Goal: Information Seeking & Learning: Learn about a topic

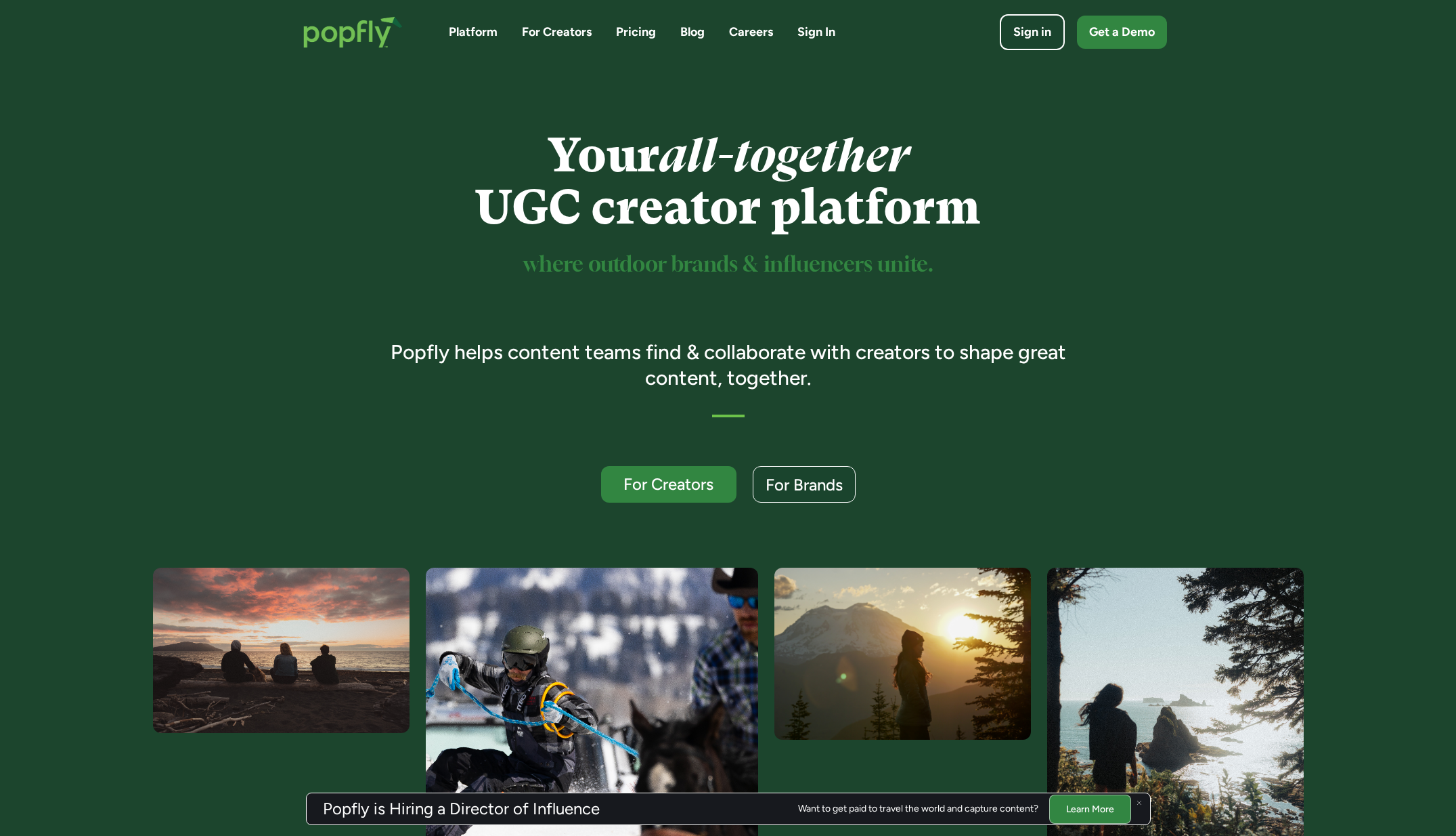
click at [688, 36] on link "Blog" at bounding box center [692, 33] width 24 height 17
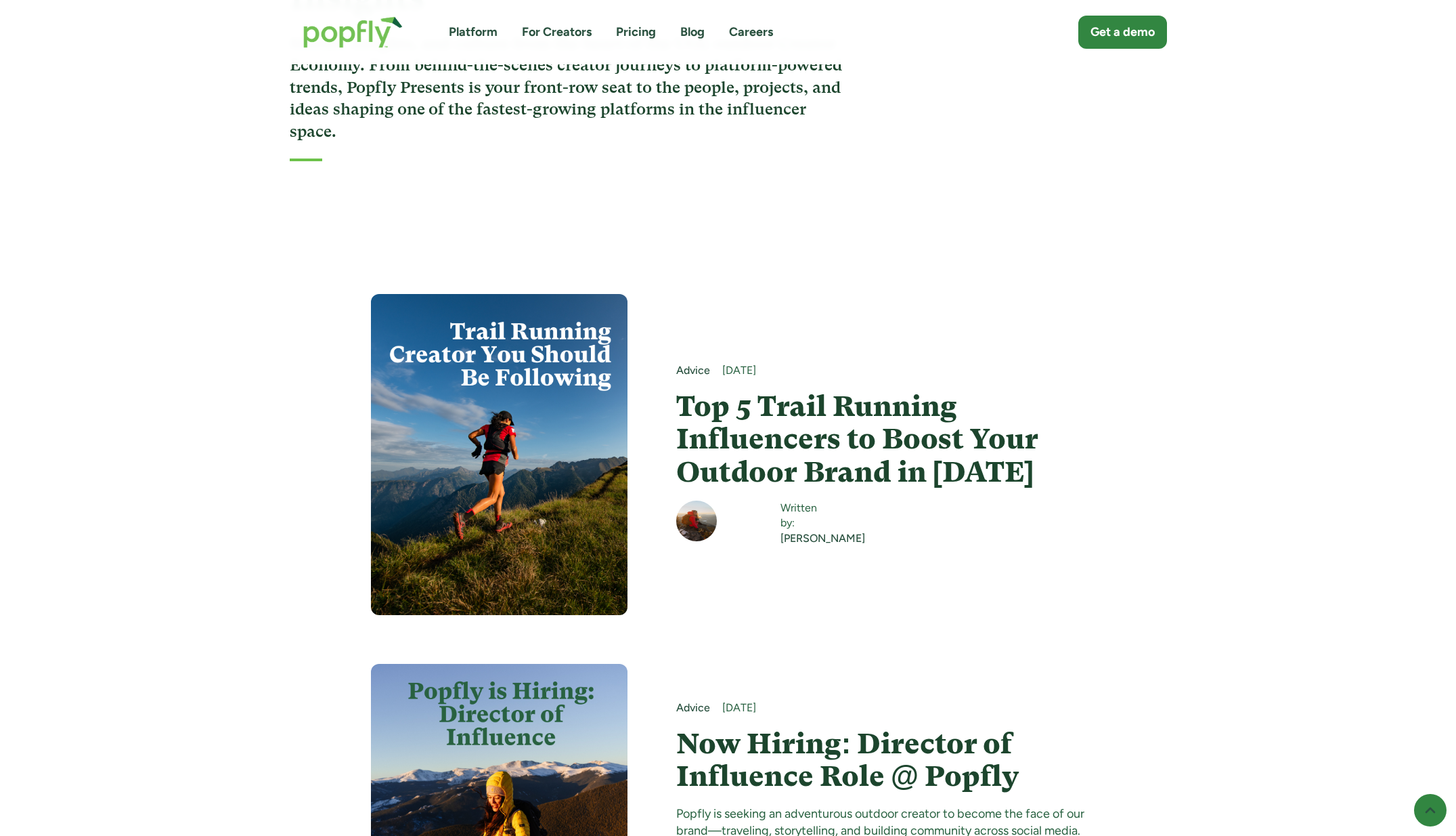
scroll to position [270, 0]
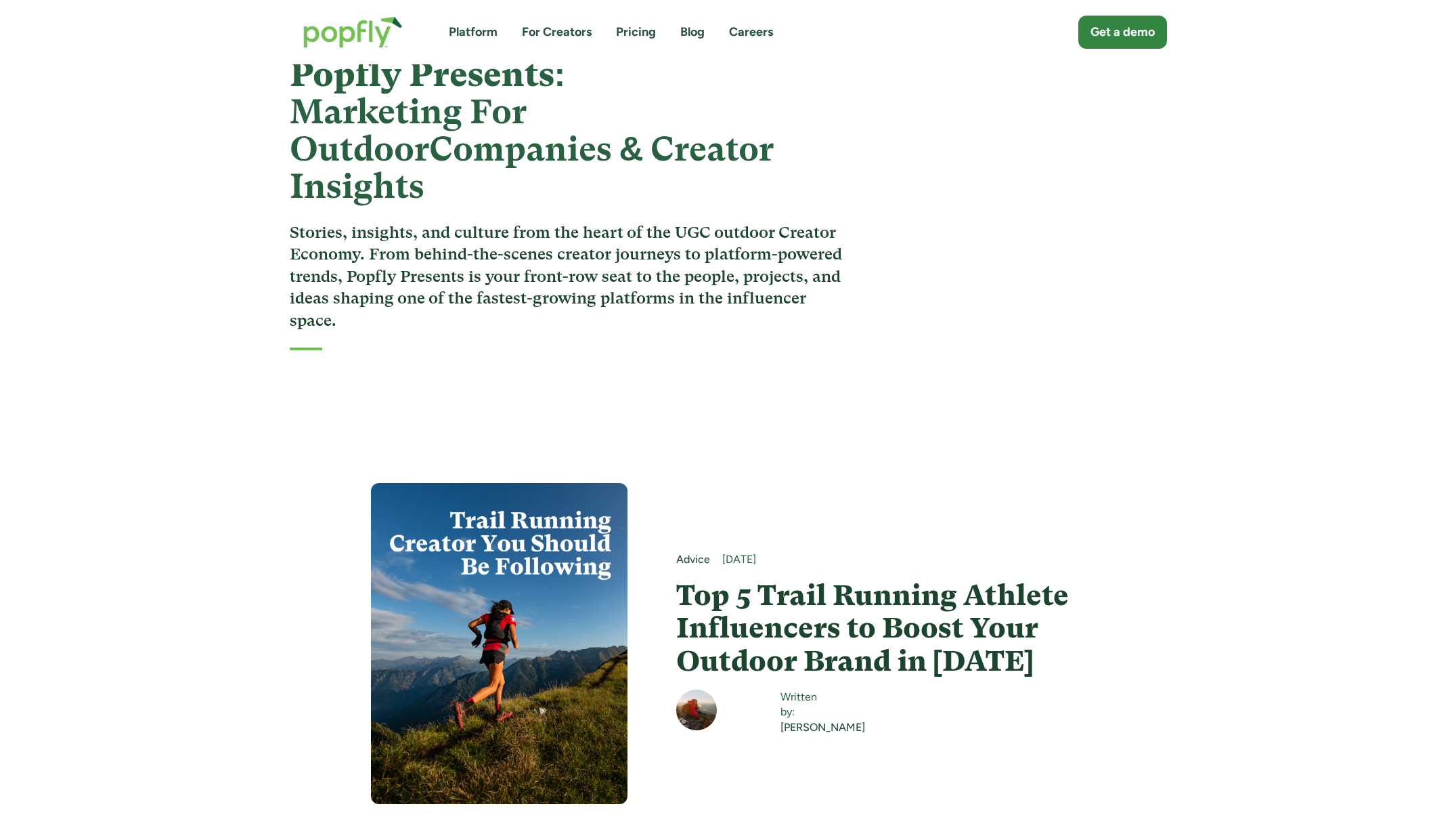
scroll to position [87, 0]
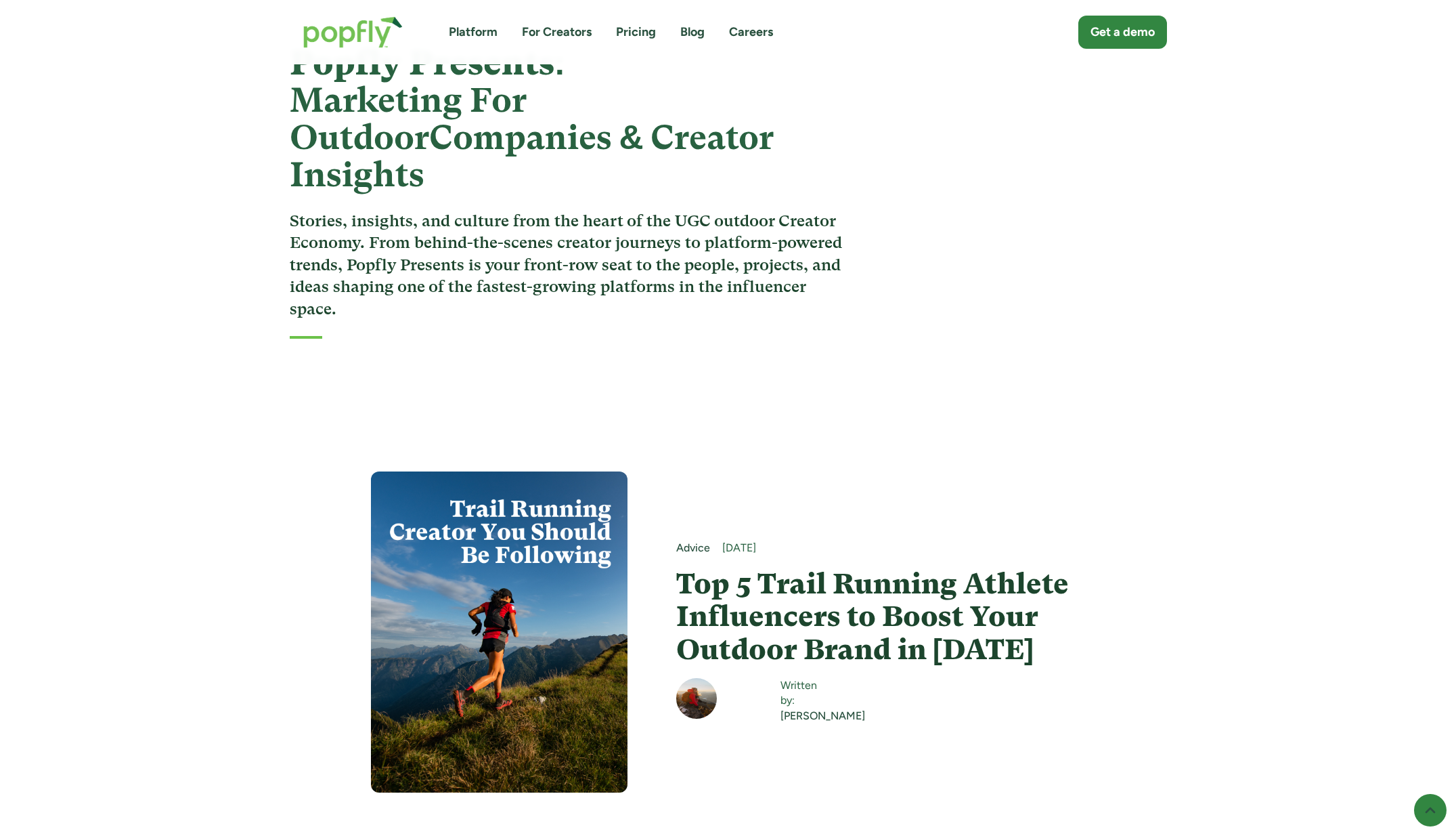
click at [908, 567] on h4 "Top 5 Trail Running Athlete Influencers to Boost Your Outdoor Brand in [DATE]" at bounding box center [880, 616] width 409 height 99
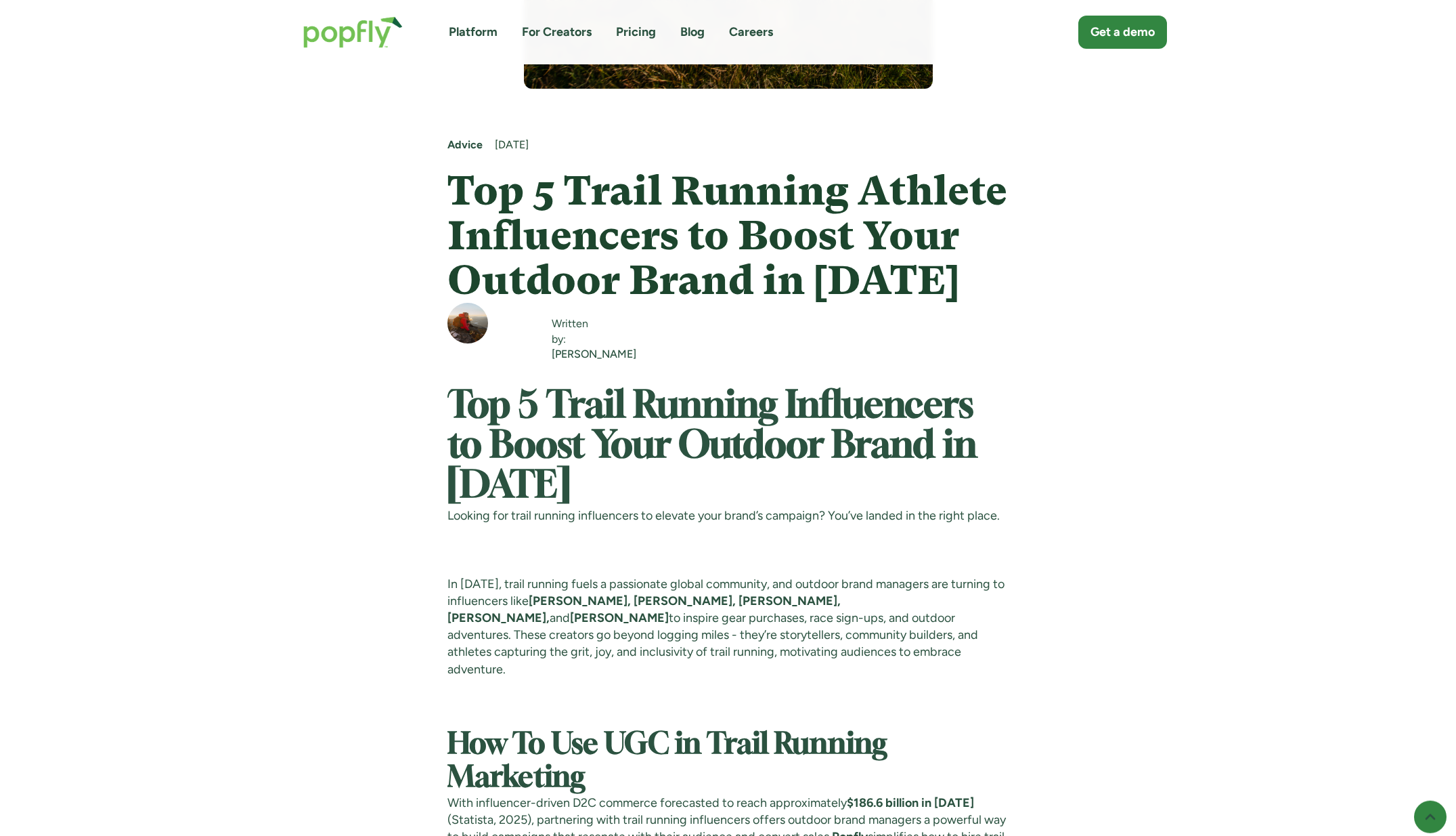
scroll to position [609, 0]
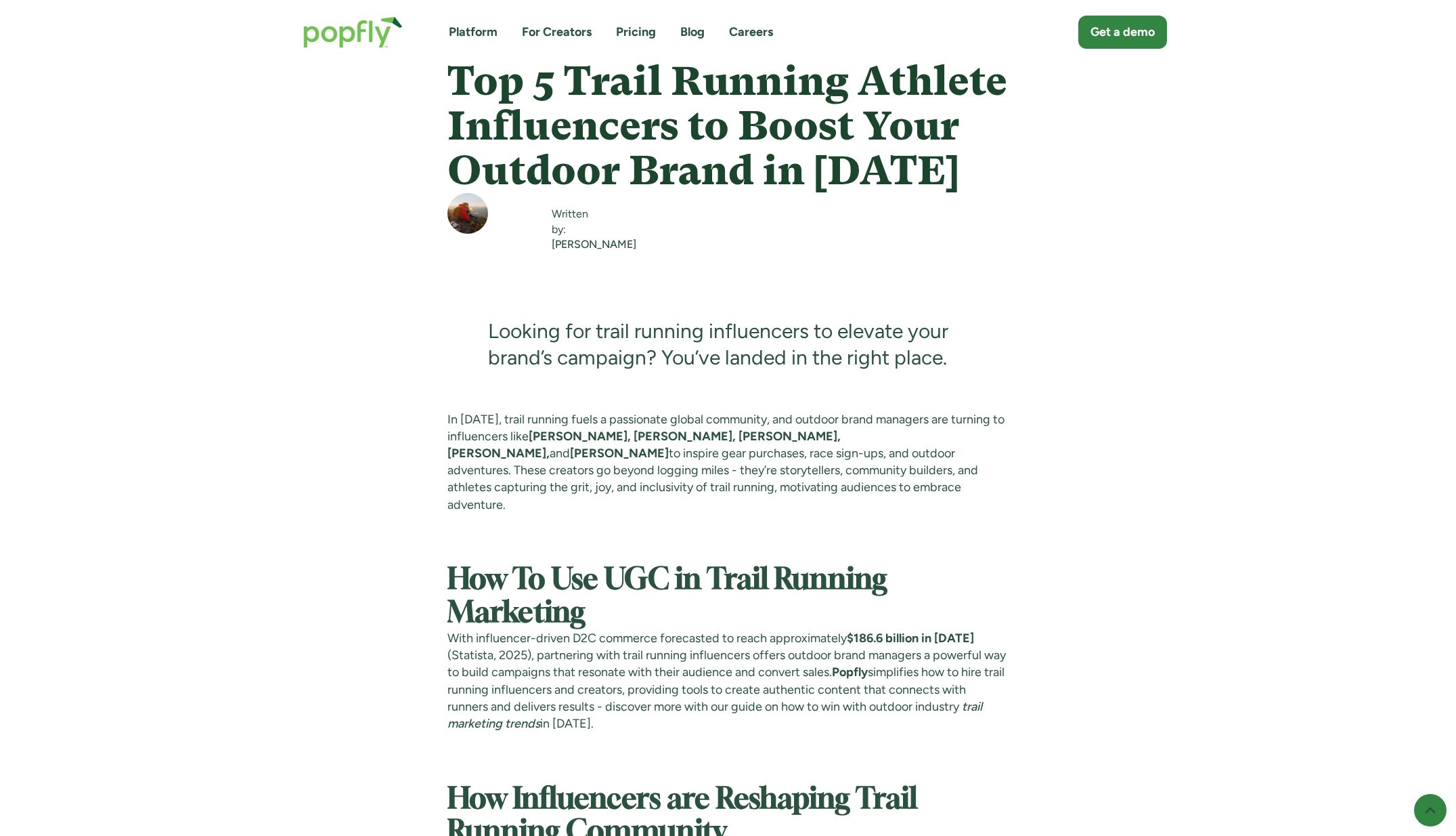
scroll to position [714, 0]
click at [972, 461] on p "In 2025, trail running fuels a passionate global community, and outdoor brand m…" at bounding box center [728, 461] width 561 height 102
click at [987, 400] on blockquote "Looking for trail running influencers to elevate your brand’s campaign? You’ve …" at bounding box center [728, 343] width 561 height 134
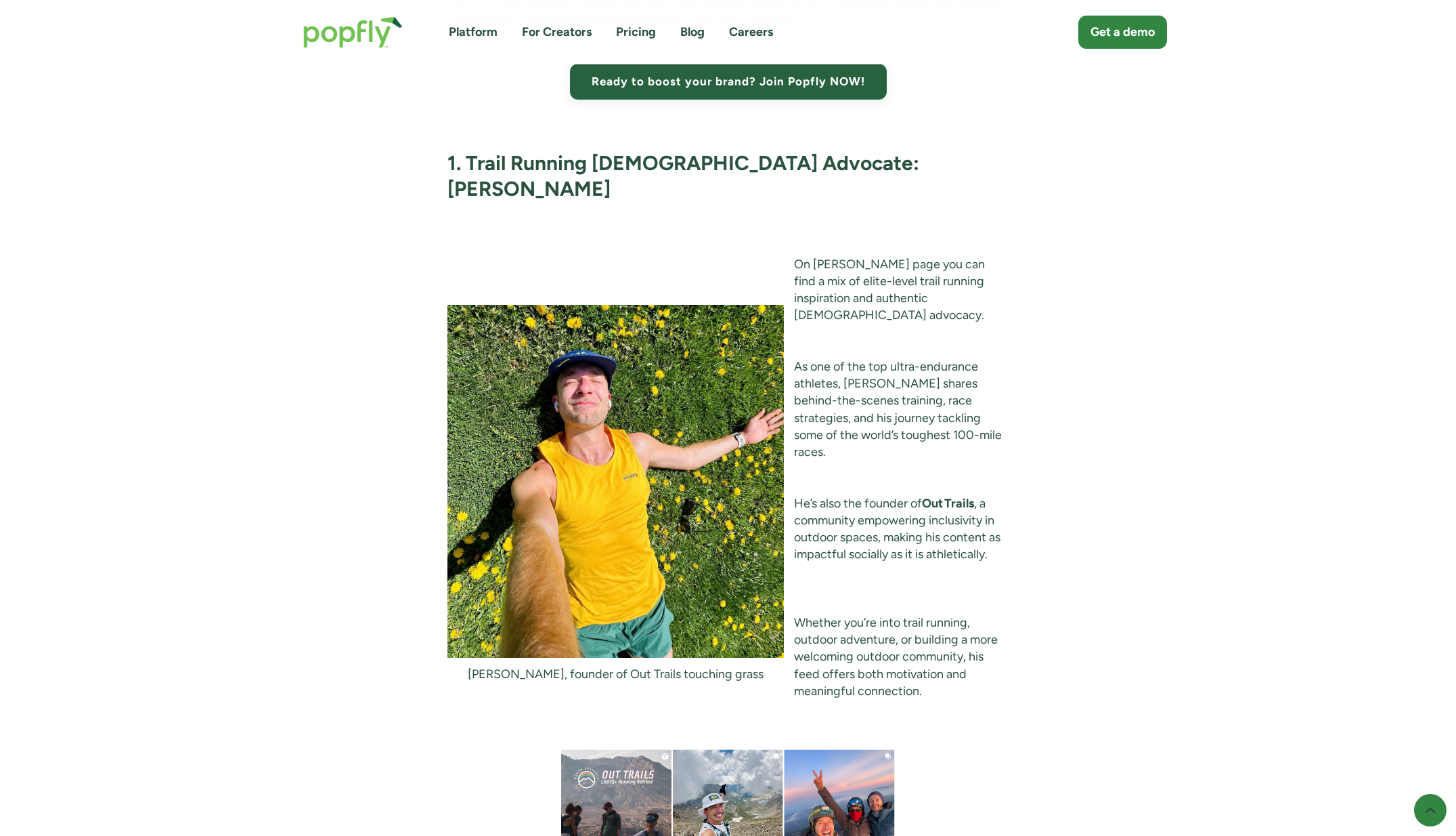
scroll to position [2024, 0]
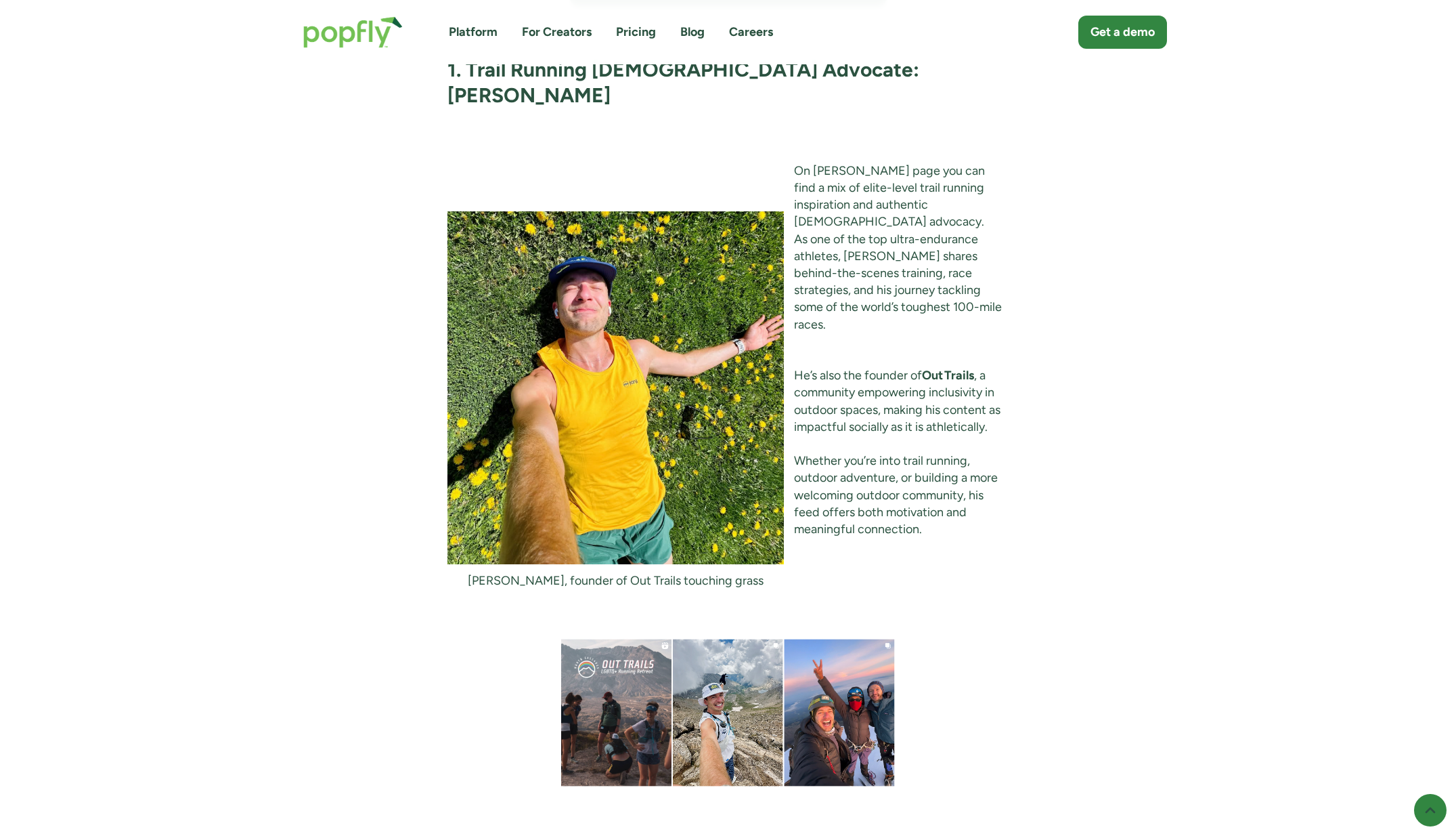
scroll to position [2037, 0]
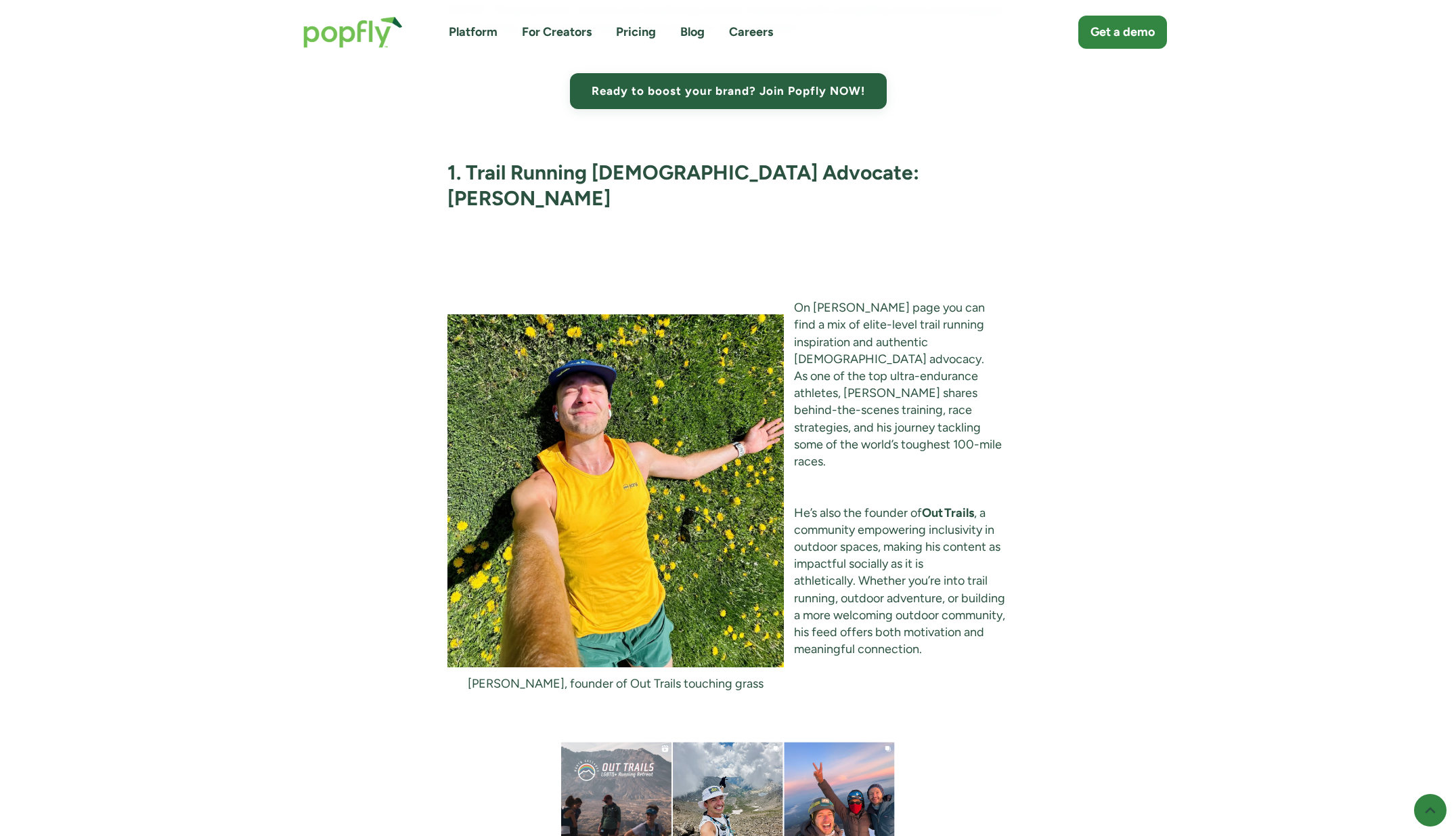
scroll to position [1995, 0]
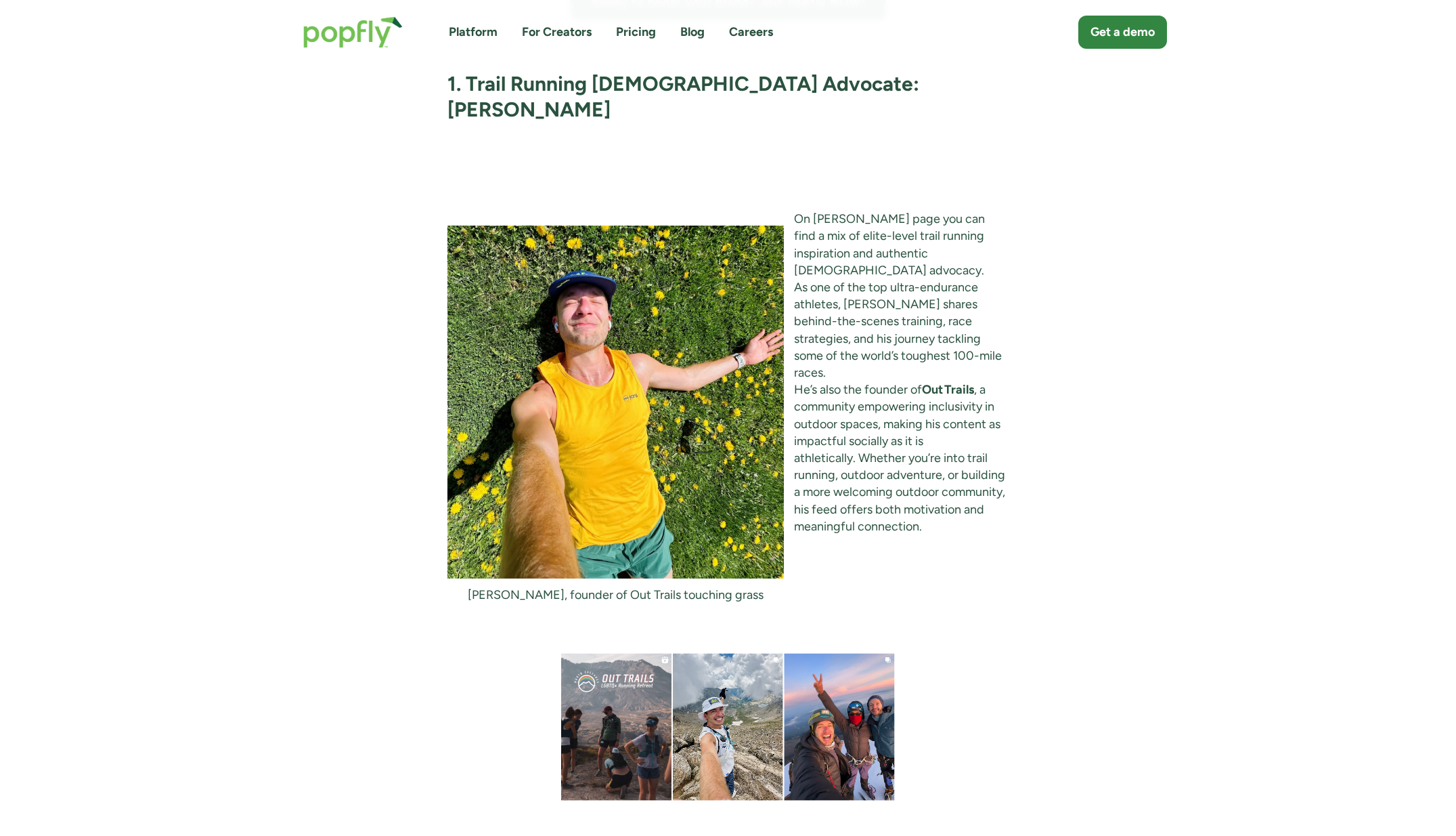
scroll to position [1977, 0]
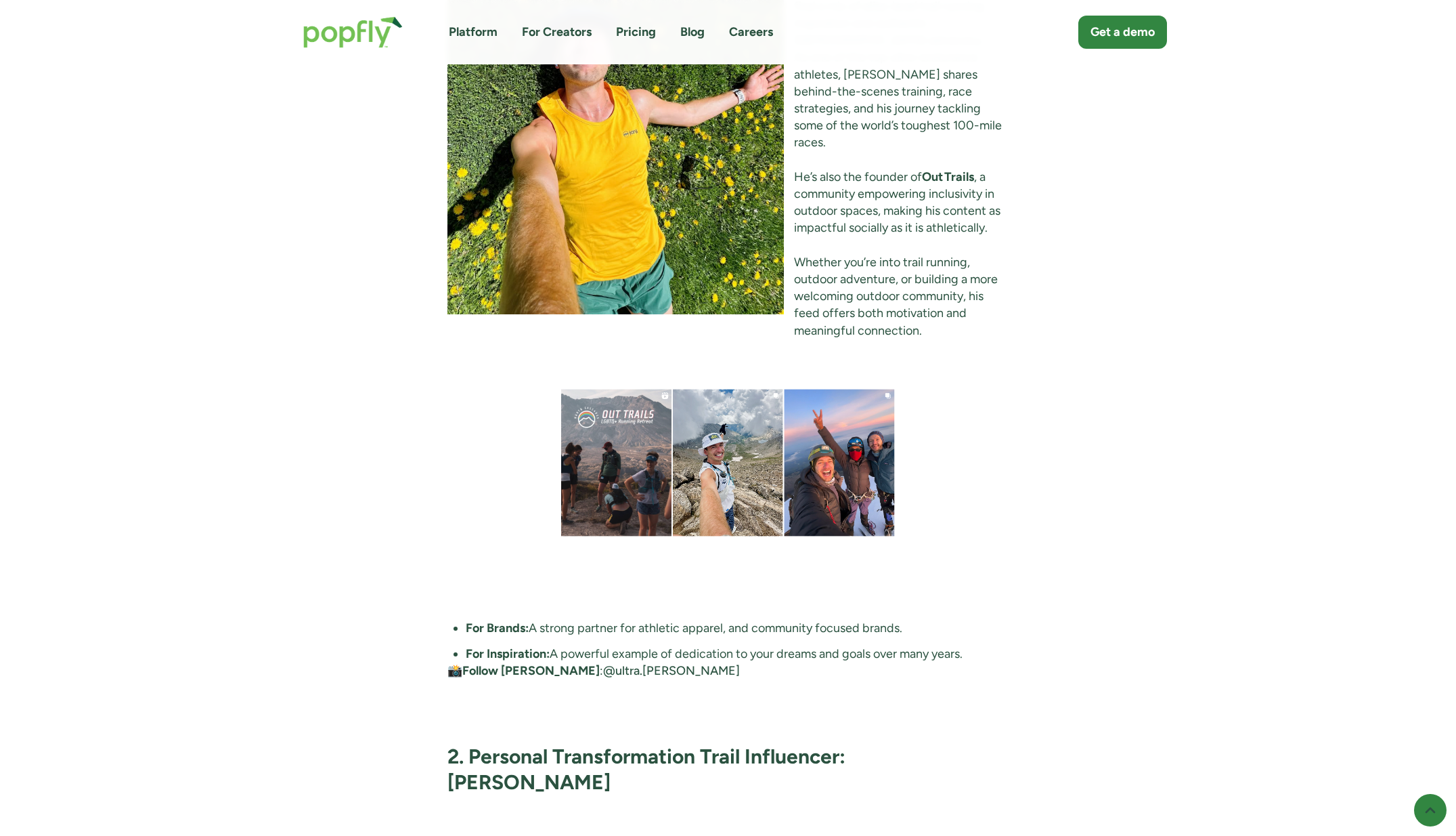
scroll to position [2288, 0]
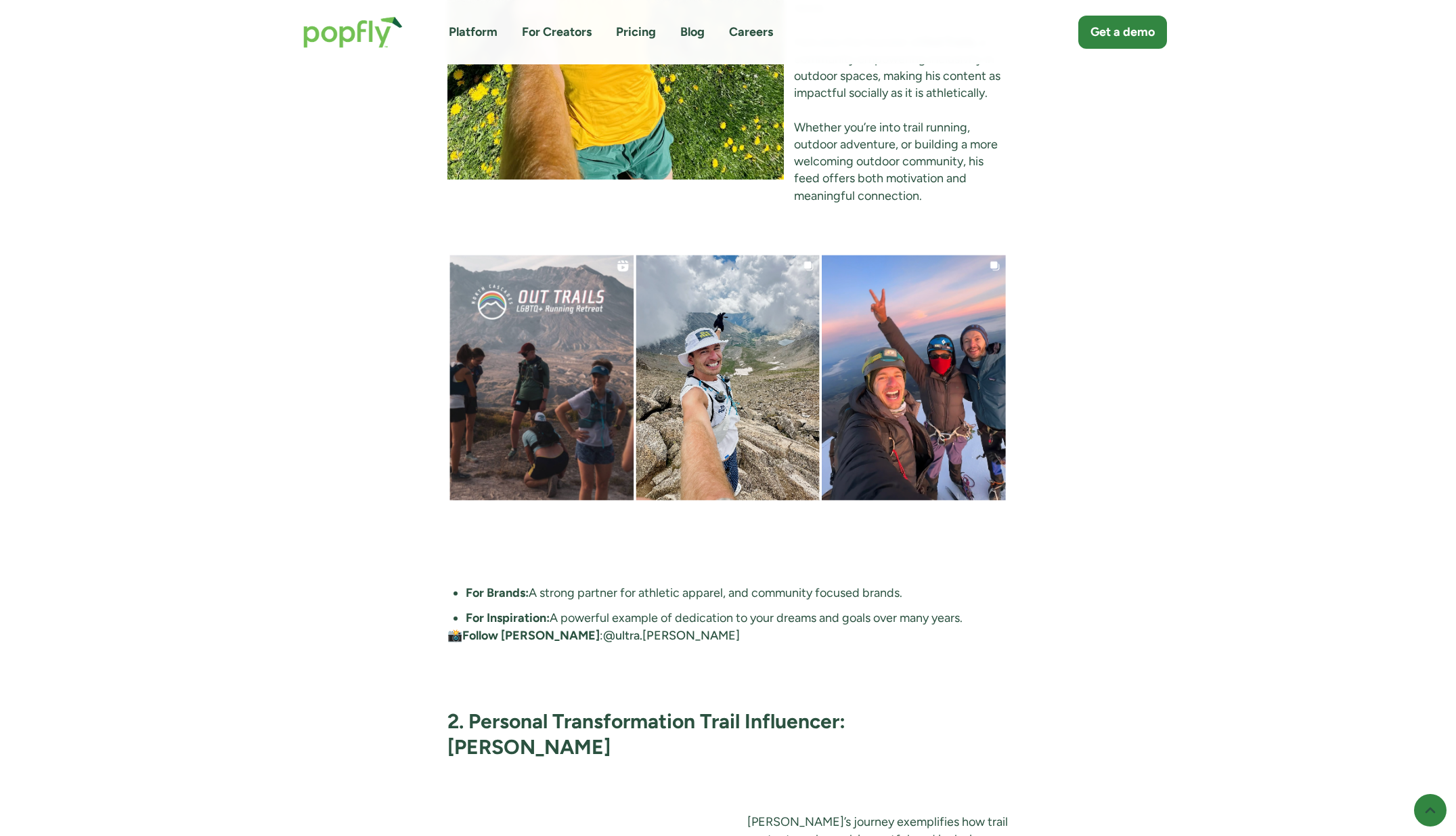
scroll to position [2430, 0]
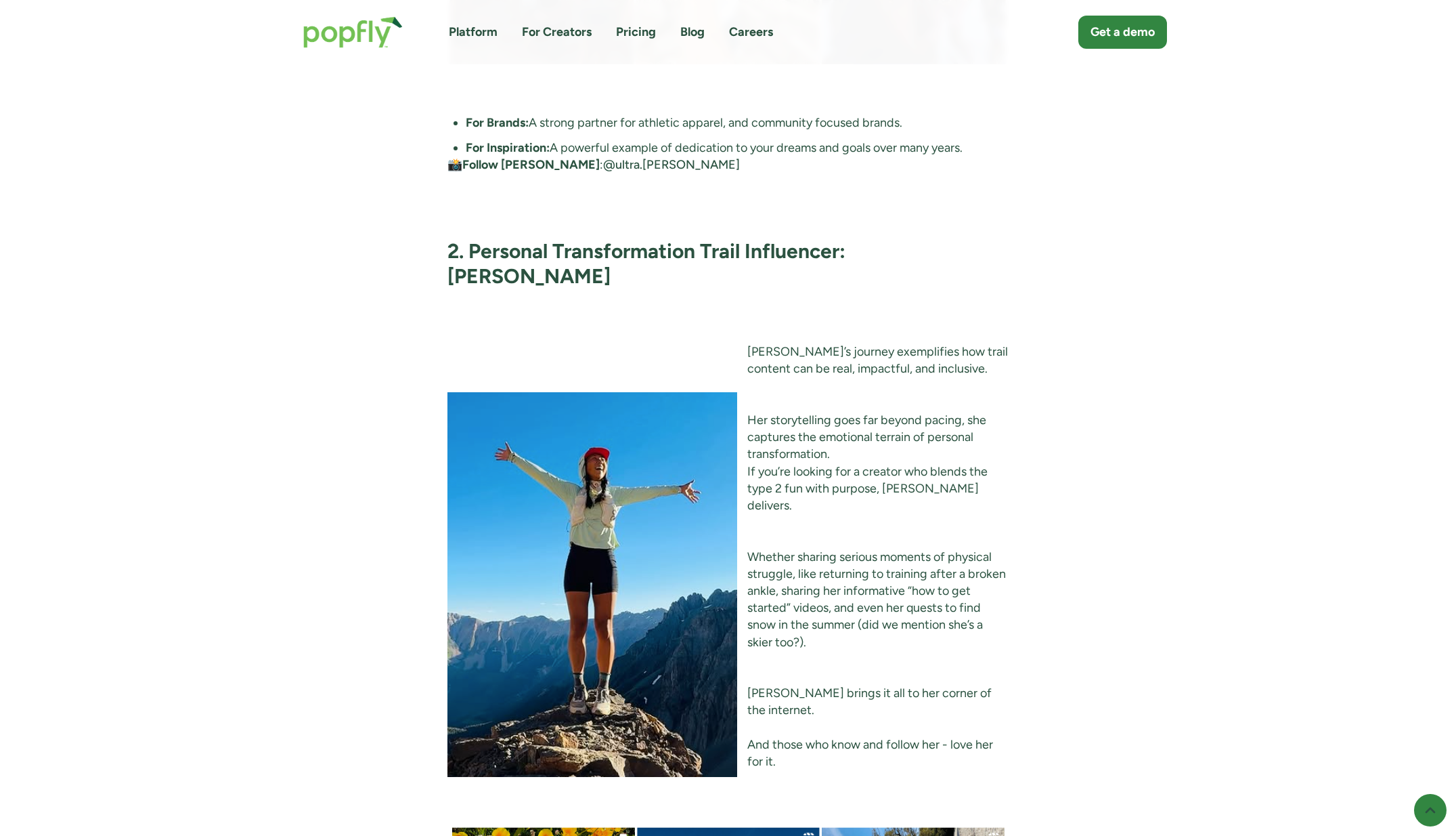
scroll to position [2876, 0]
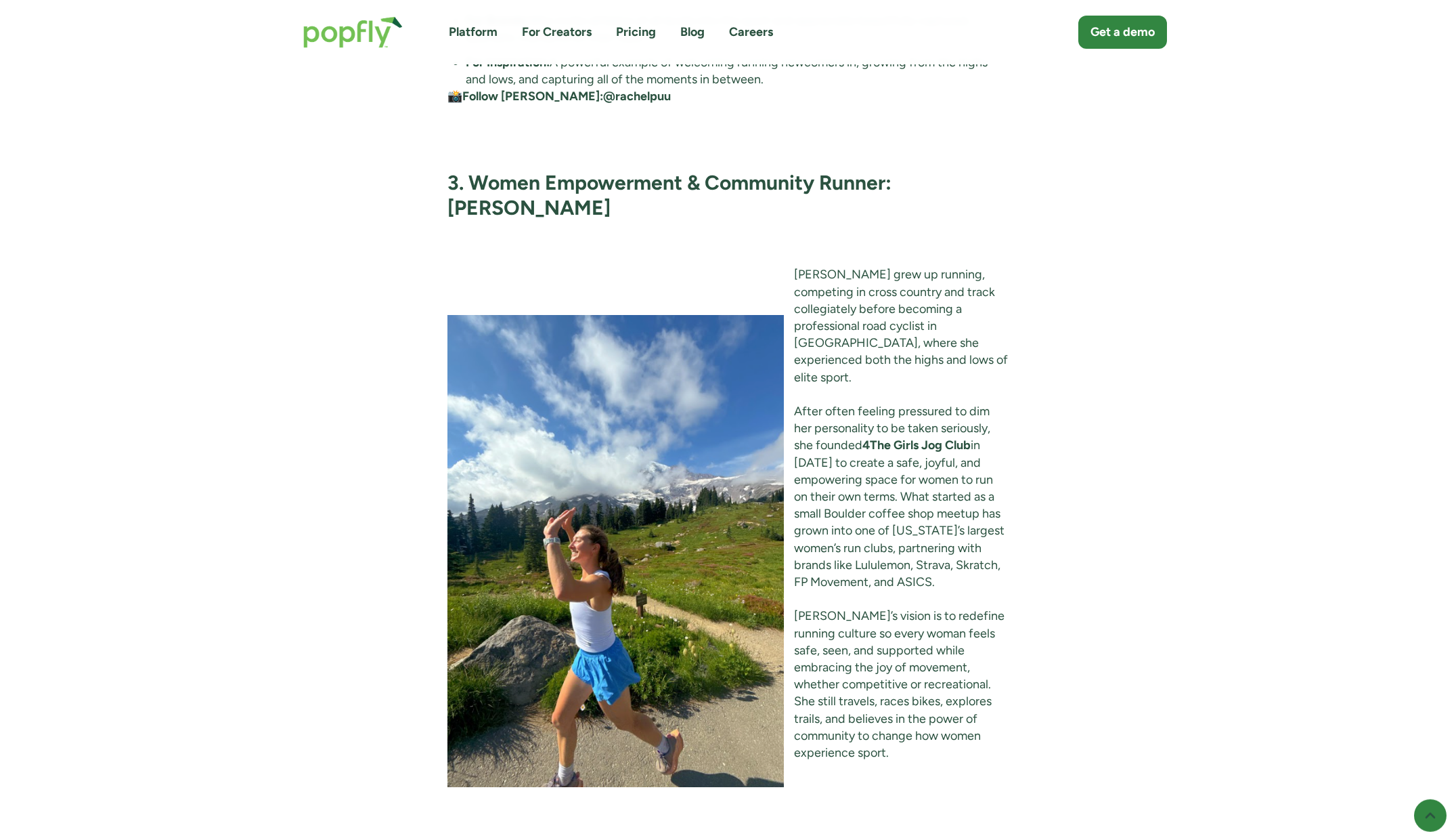
scroll to position [3976, 0]
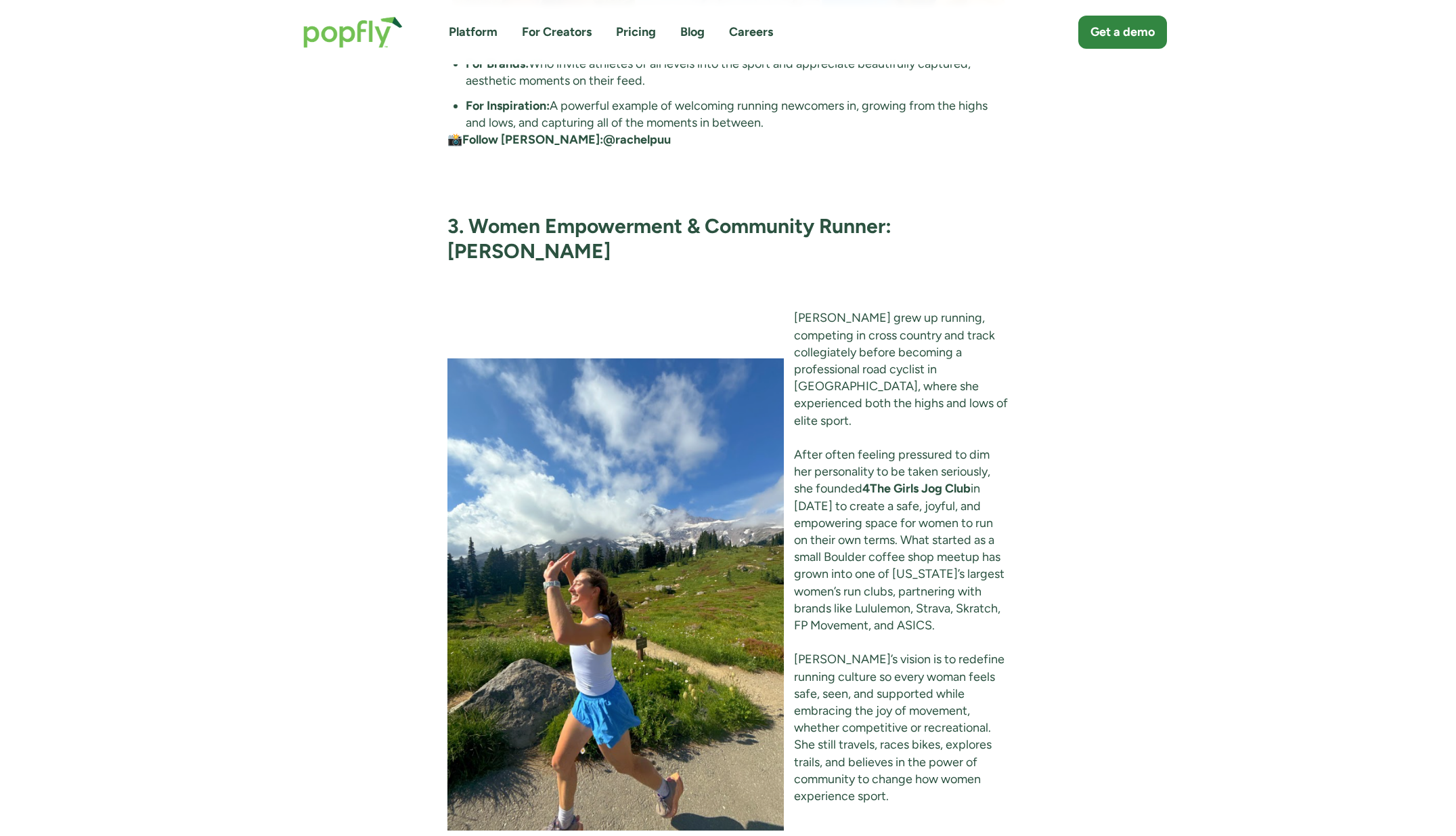
scroll to position [3915, 0]
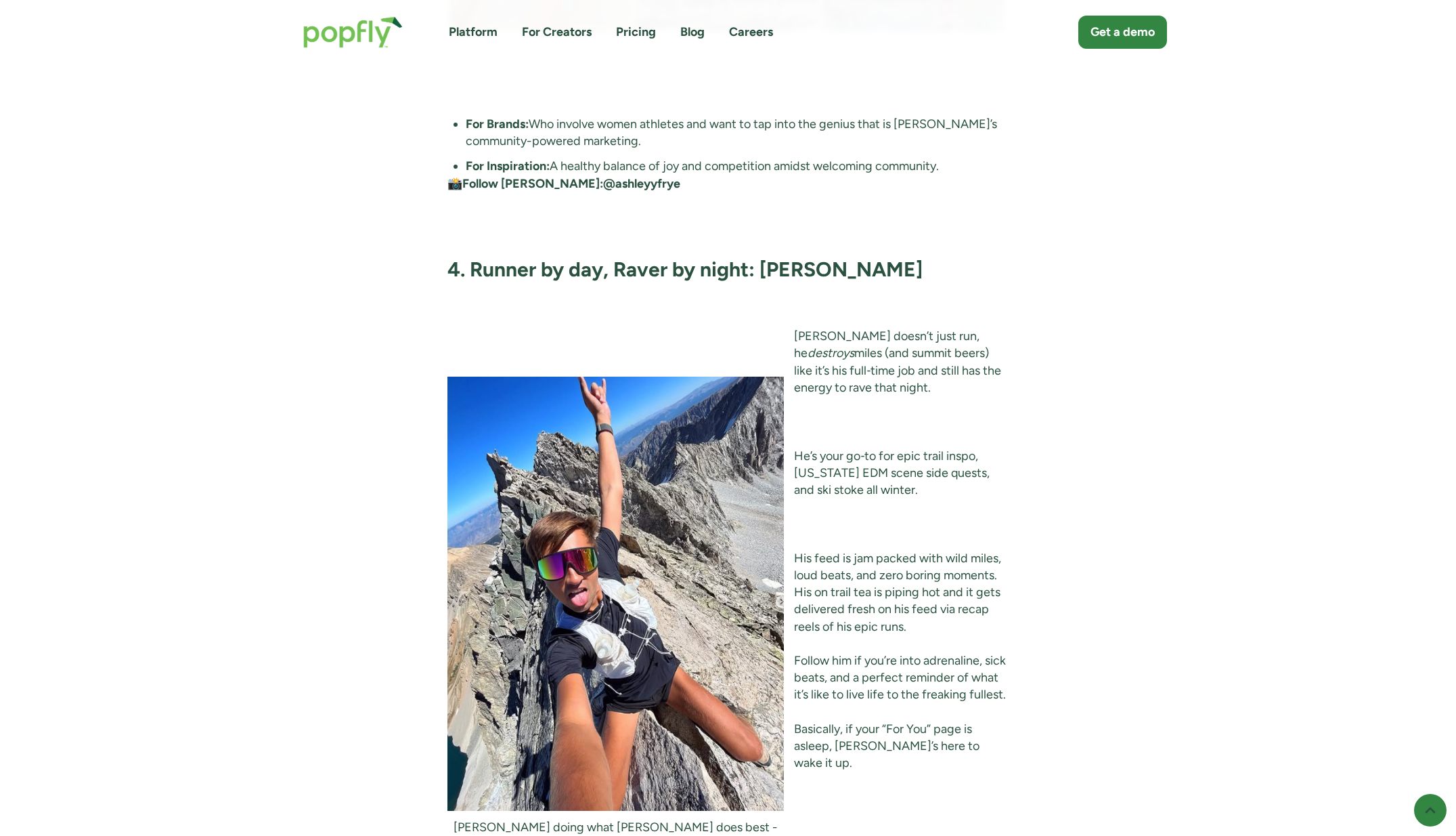
scroll to position [5049, 0]
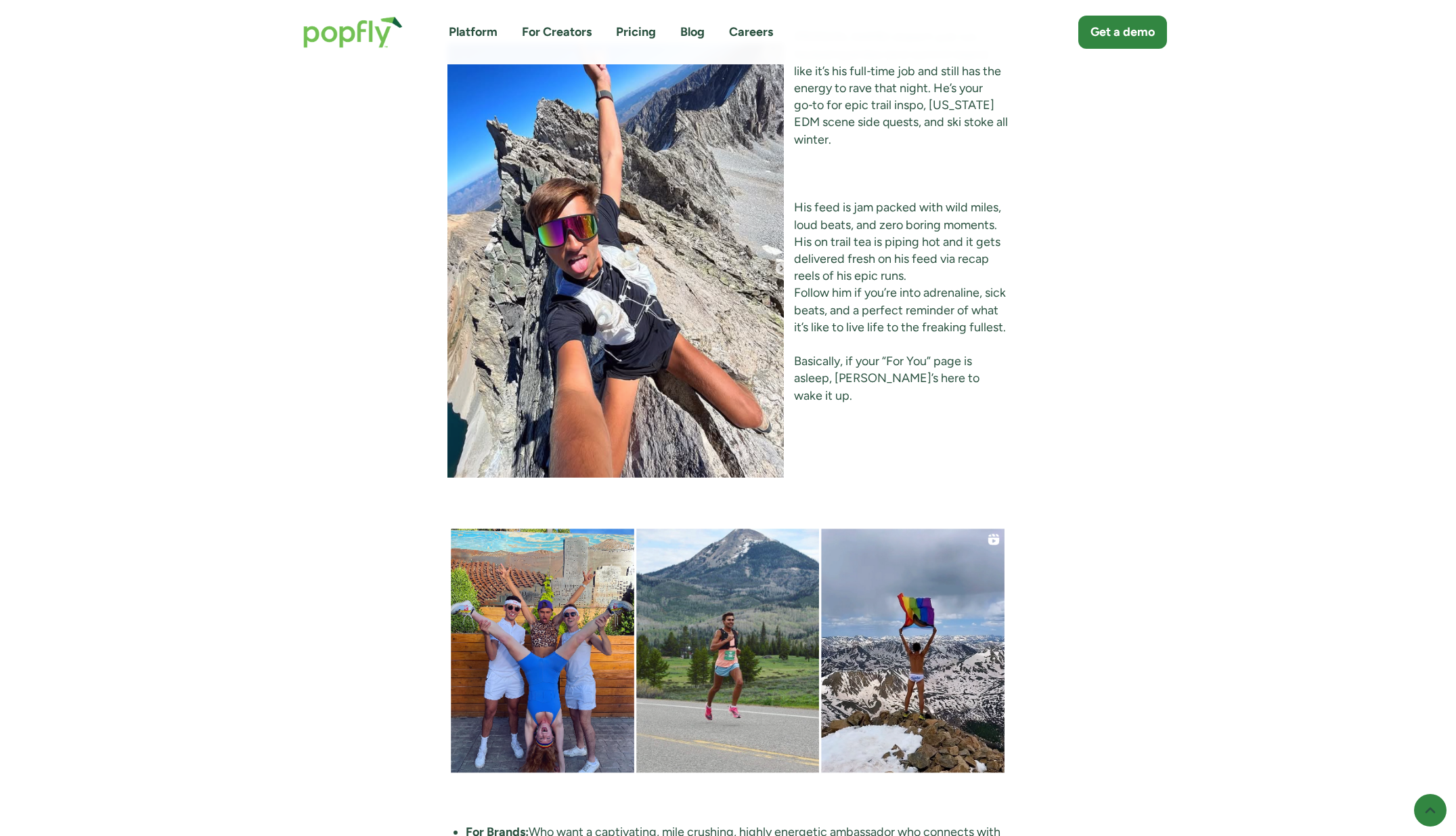
scroll to position [5319, 0]
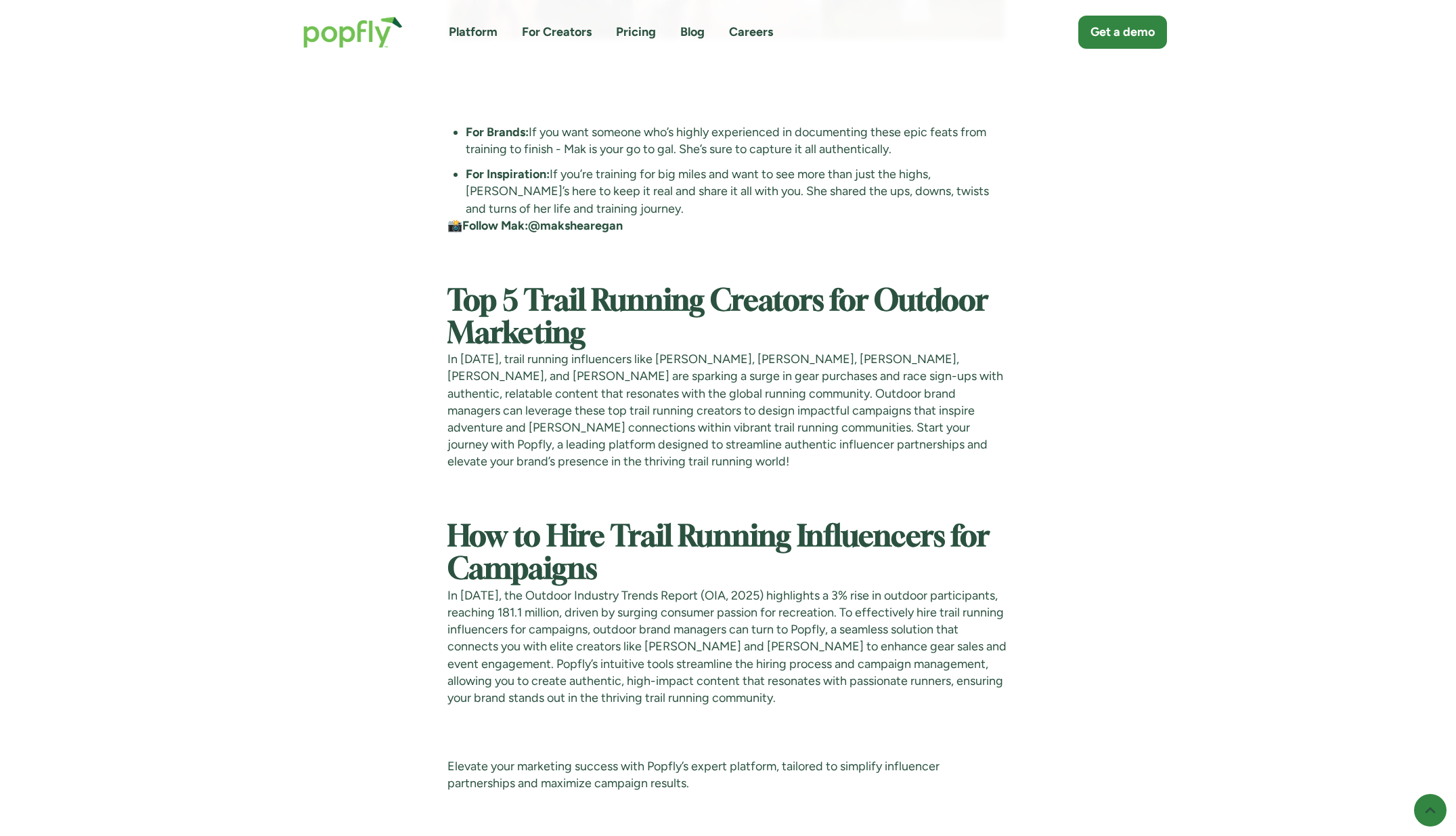
scroll to position [7000, 0]
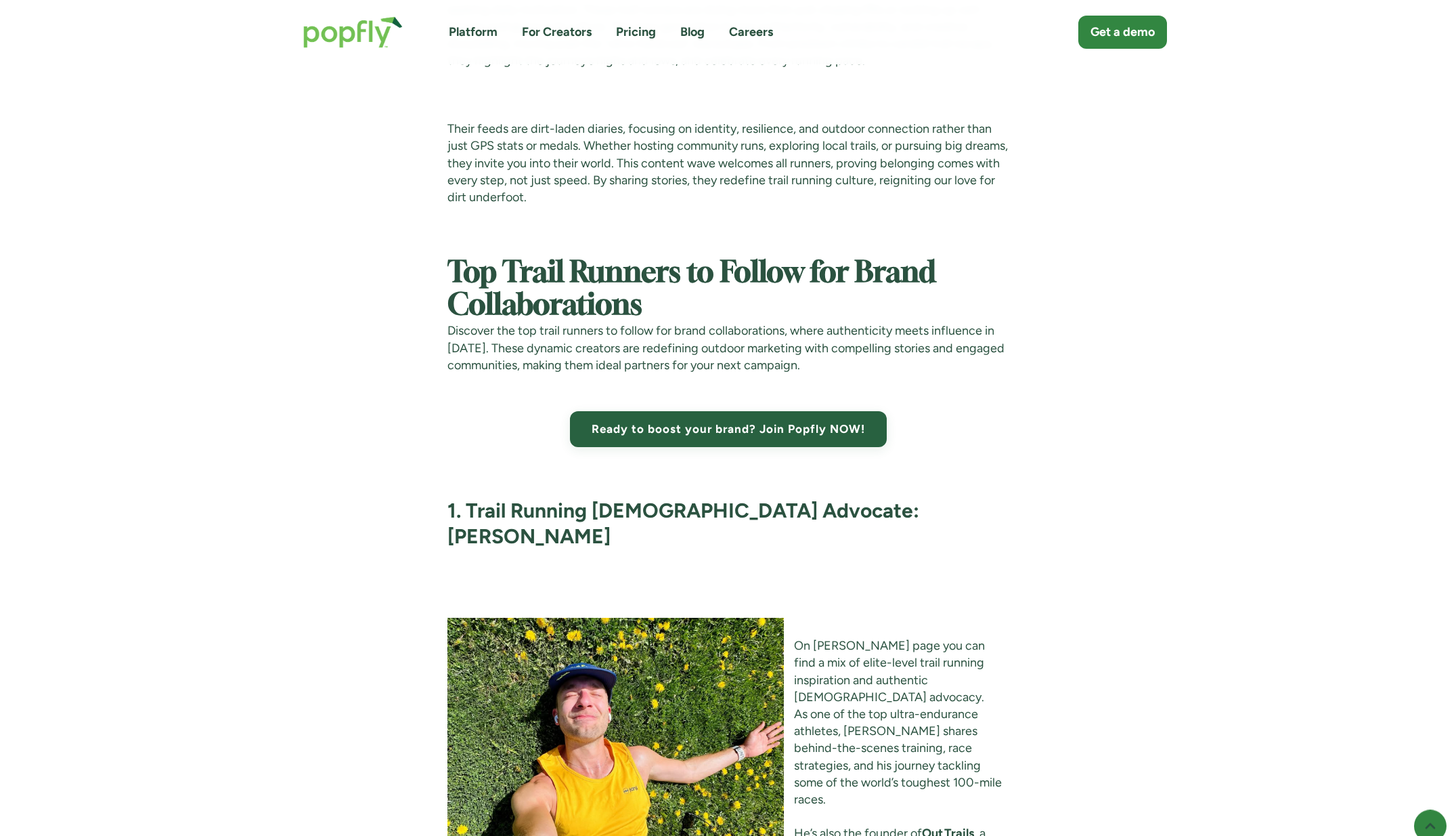
scroll to position [1609, 0]
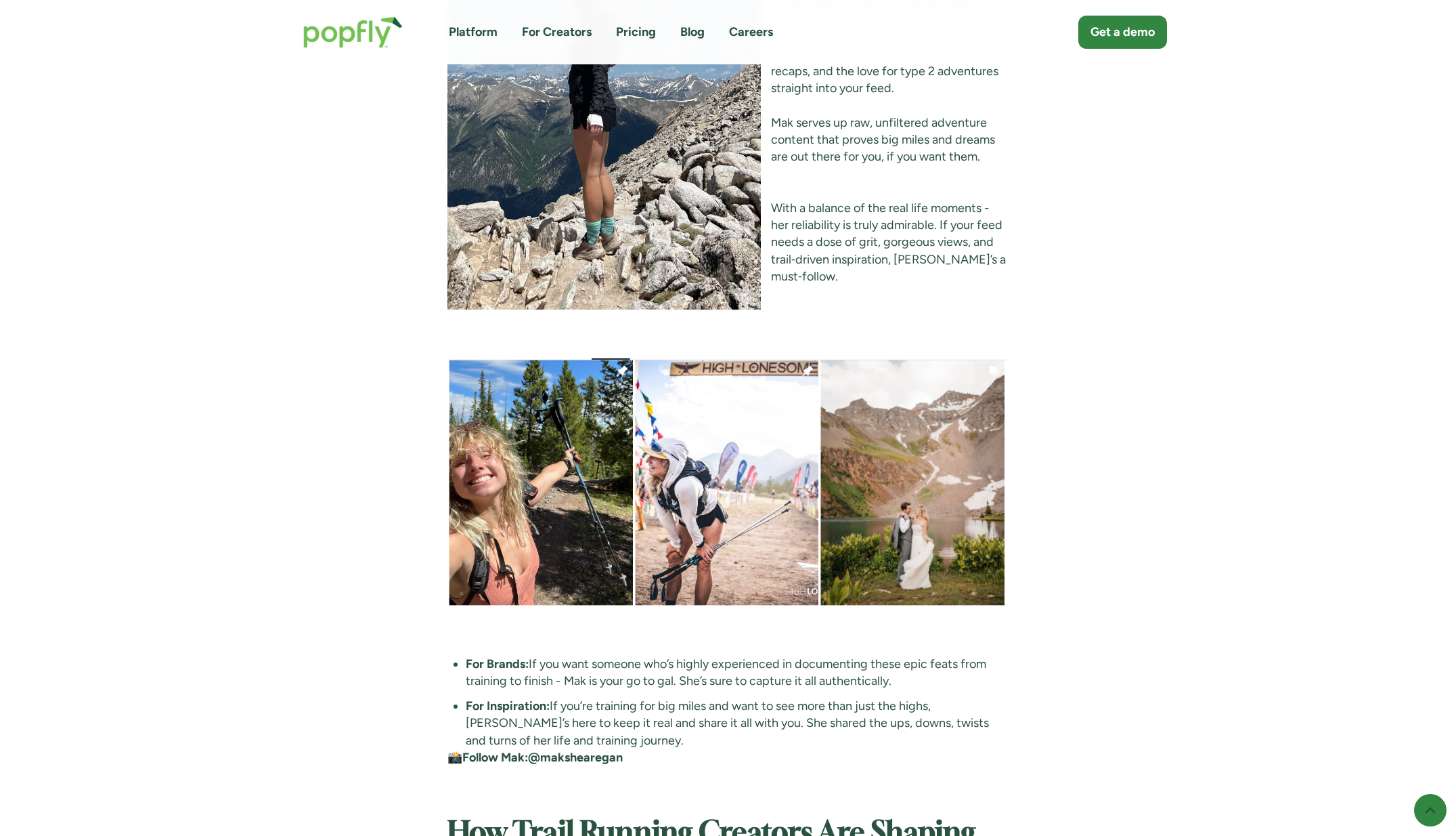
scroll to position [6421, 0]
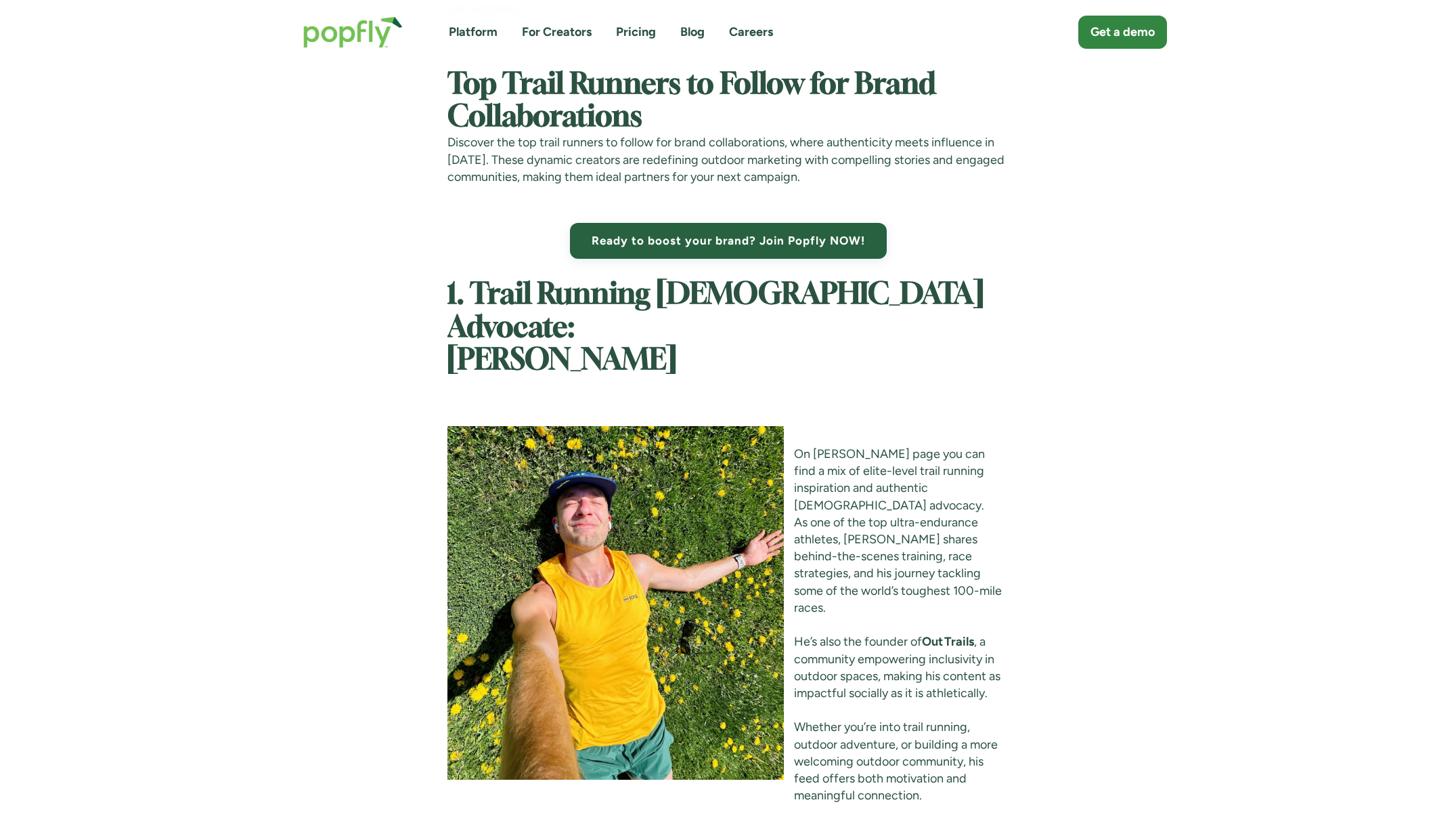
scroll to position [1782, 0]
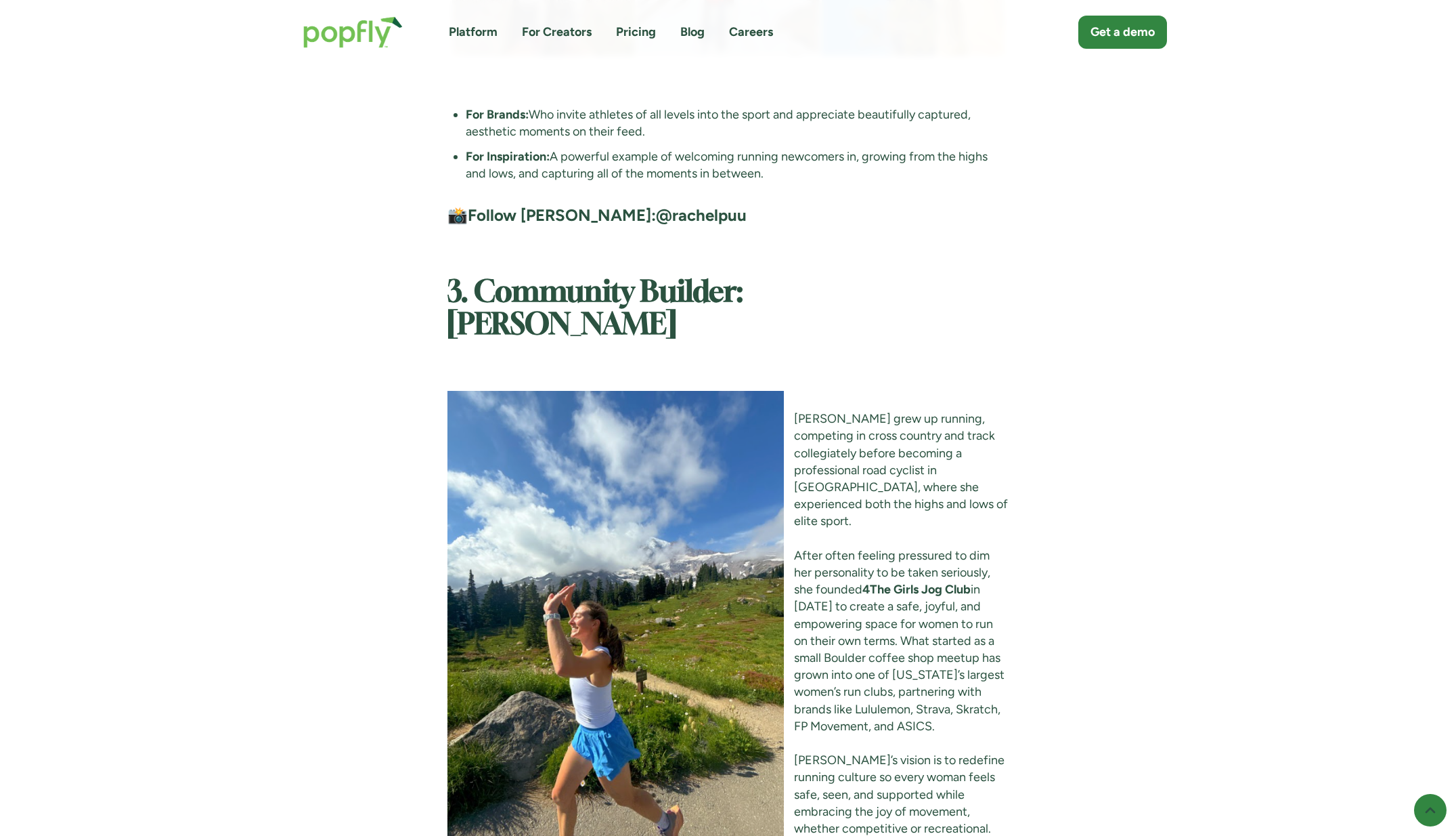
scroll to position [3808, 0]
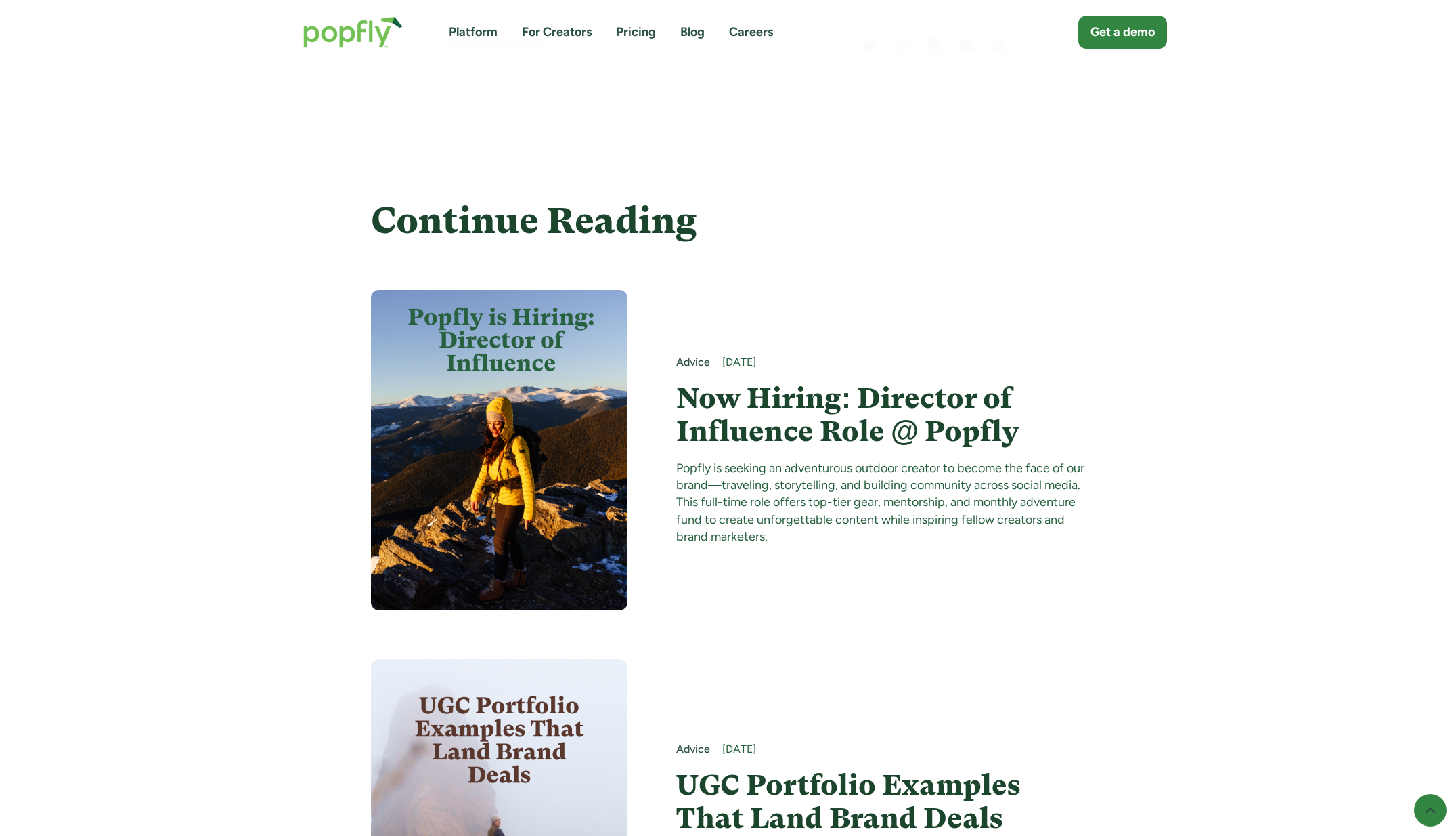
scroll to position [8032, 0]
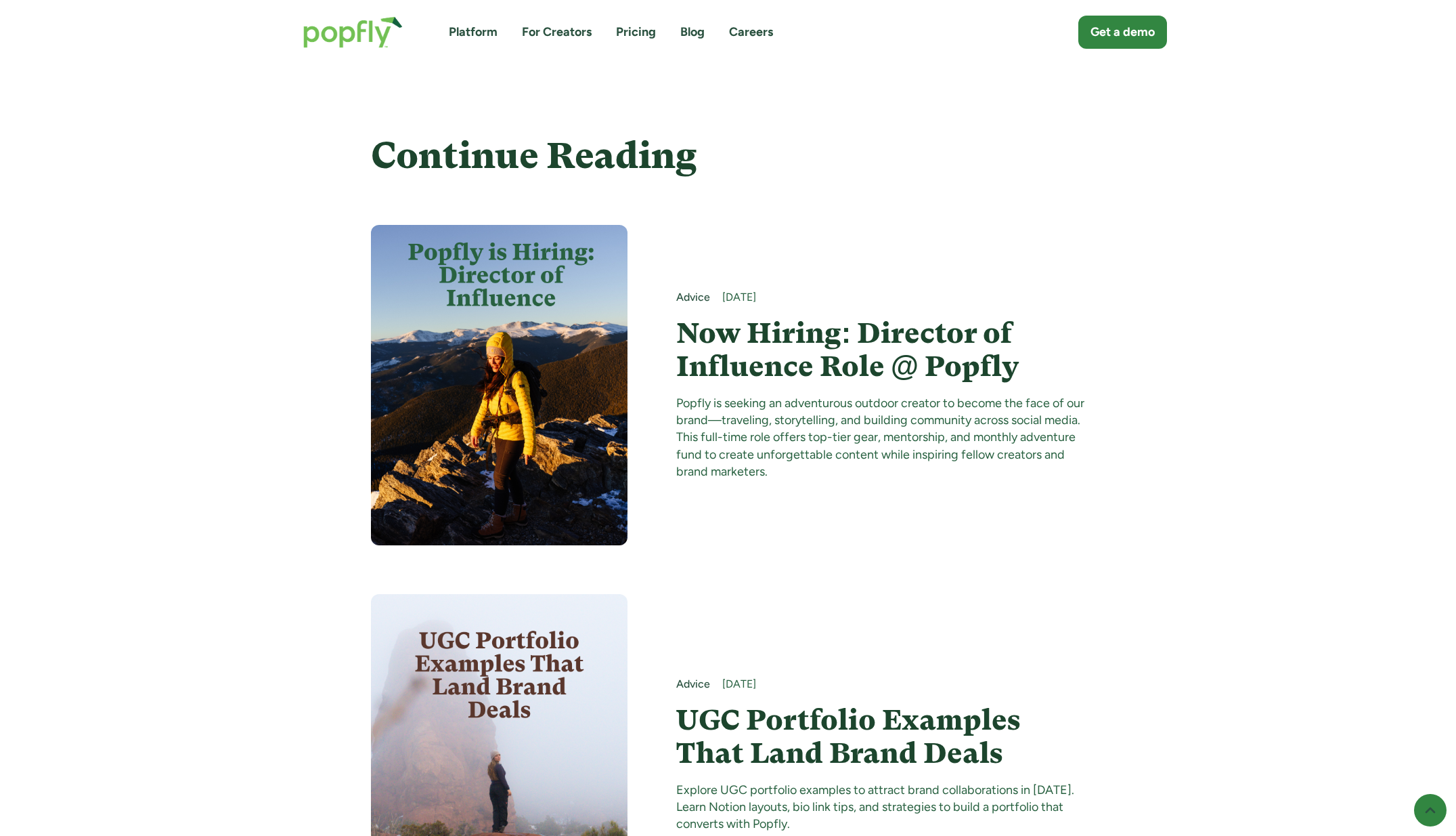
click at [706, 317] on h4 "Now Hiring: Director of Influence Role @ Popfly" at bounding box center [880, 349] width 409 height 66
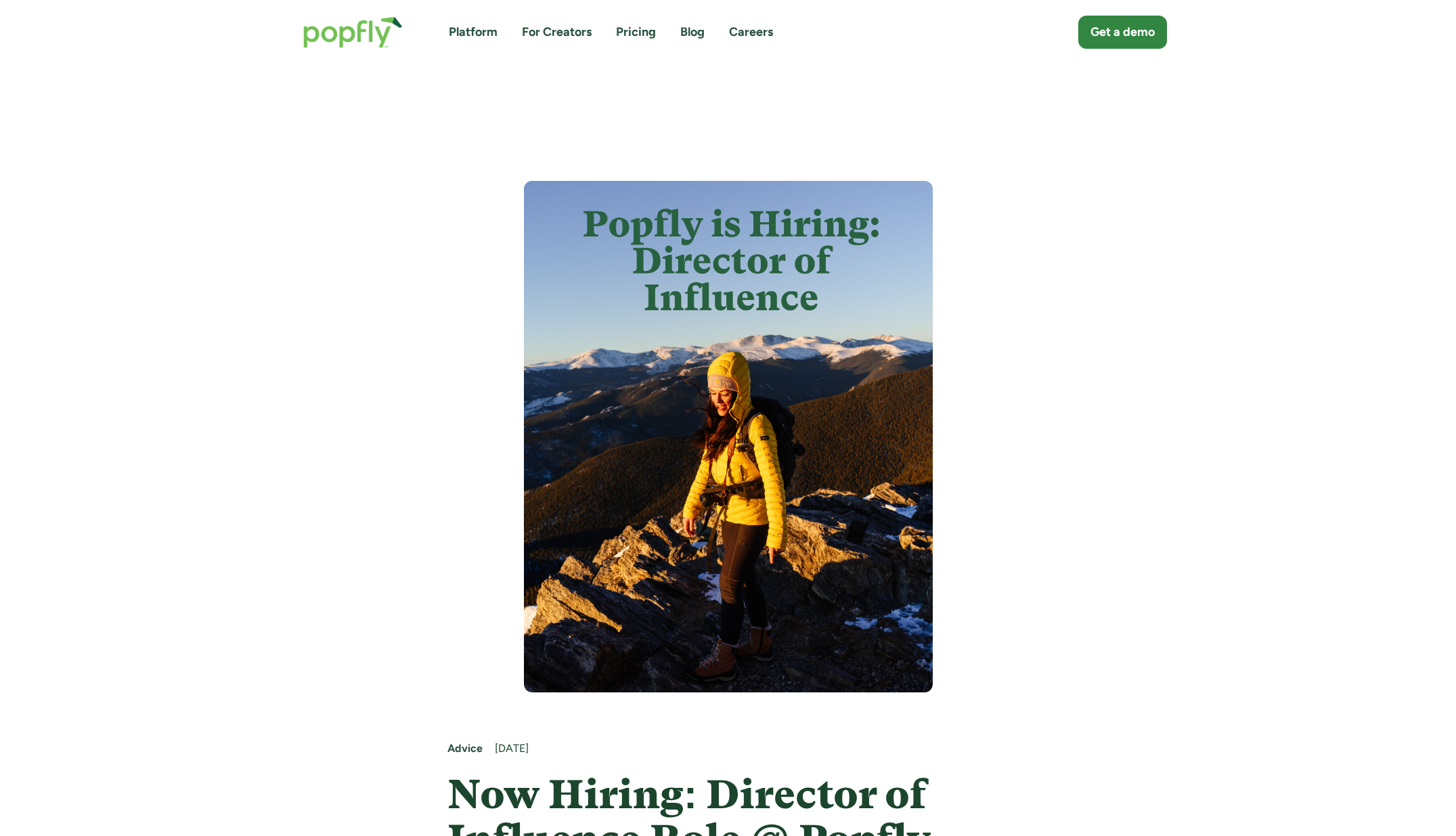
click at [691, 32] on link "Blog" at bounding box center [692, 33] width 24 height 17
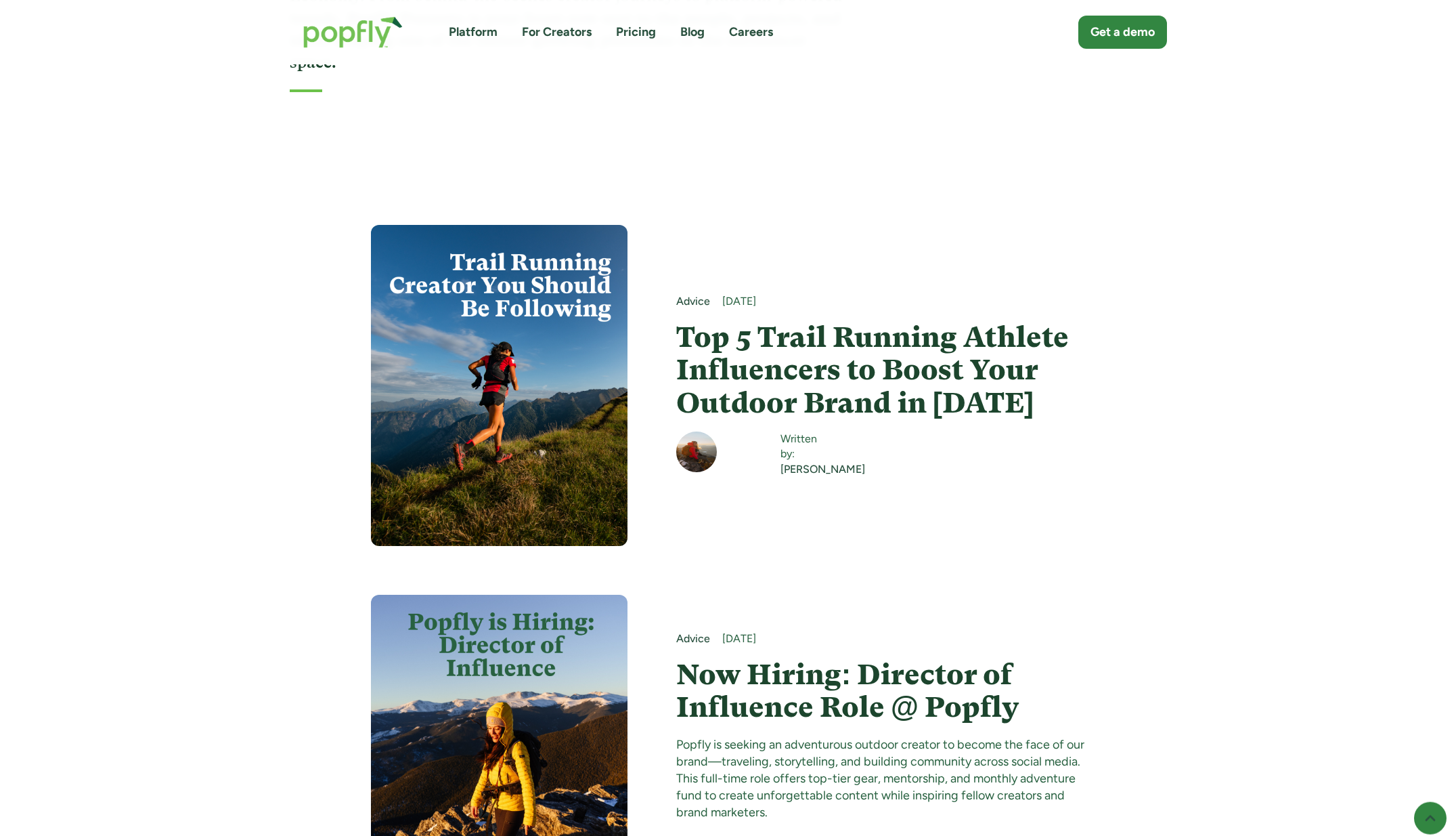
scroll to position [375, 0]
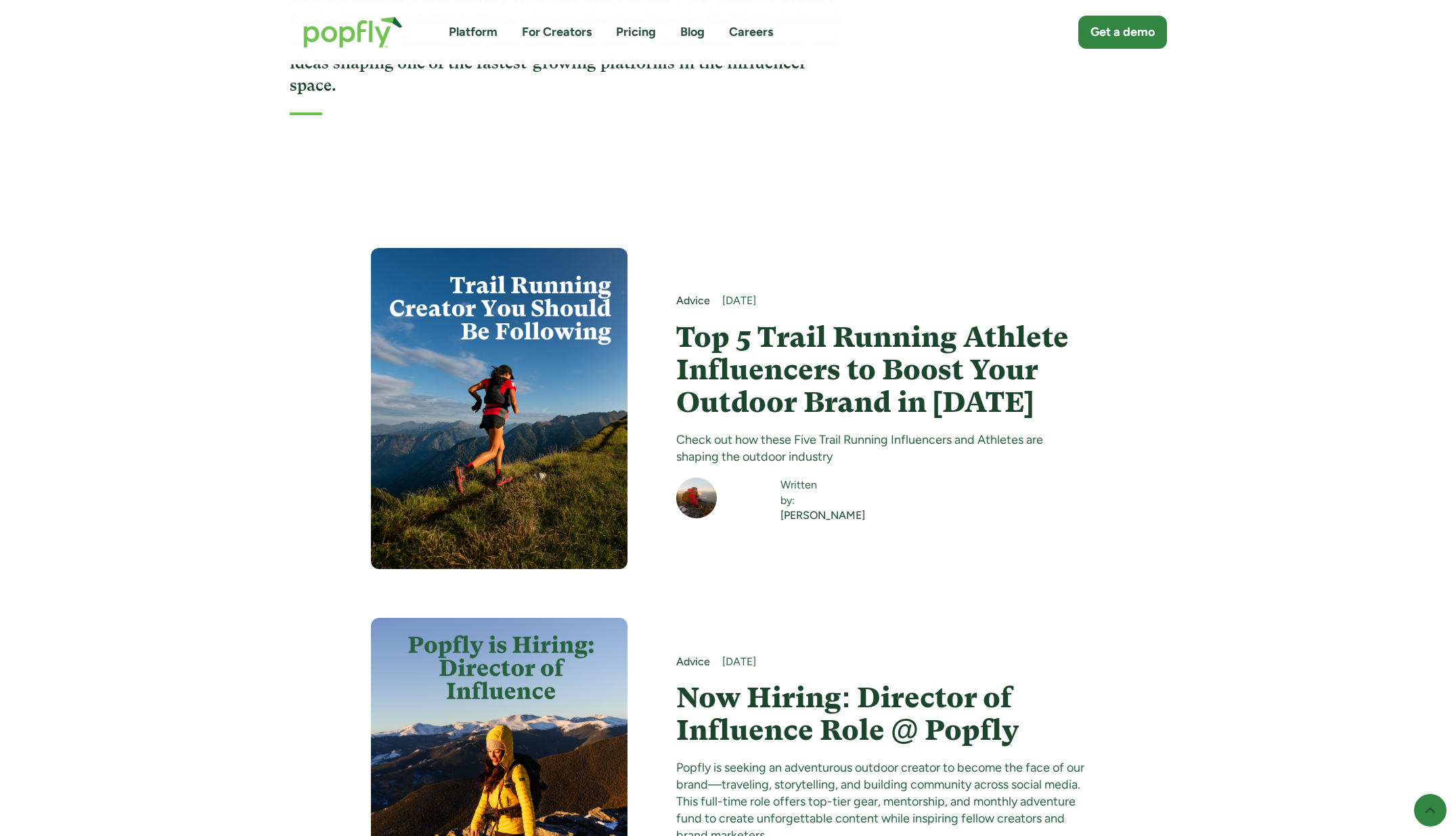
scroll to position [417, 0]
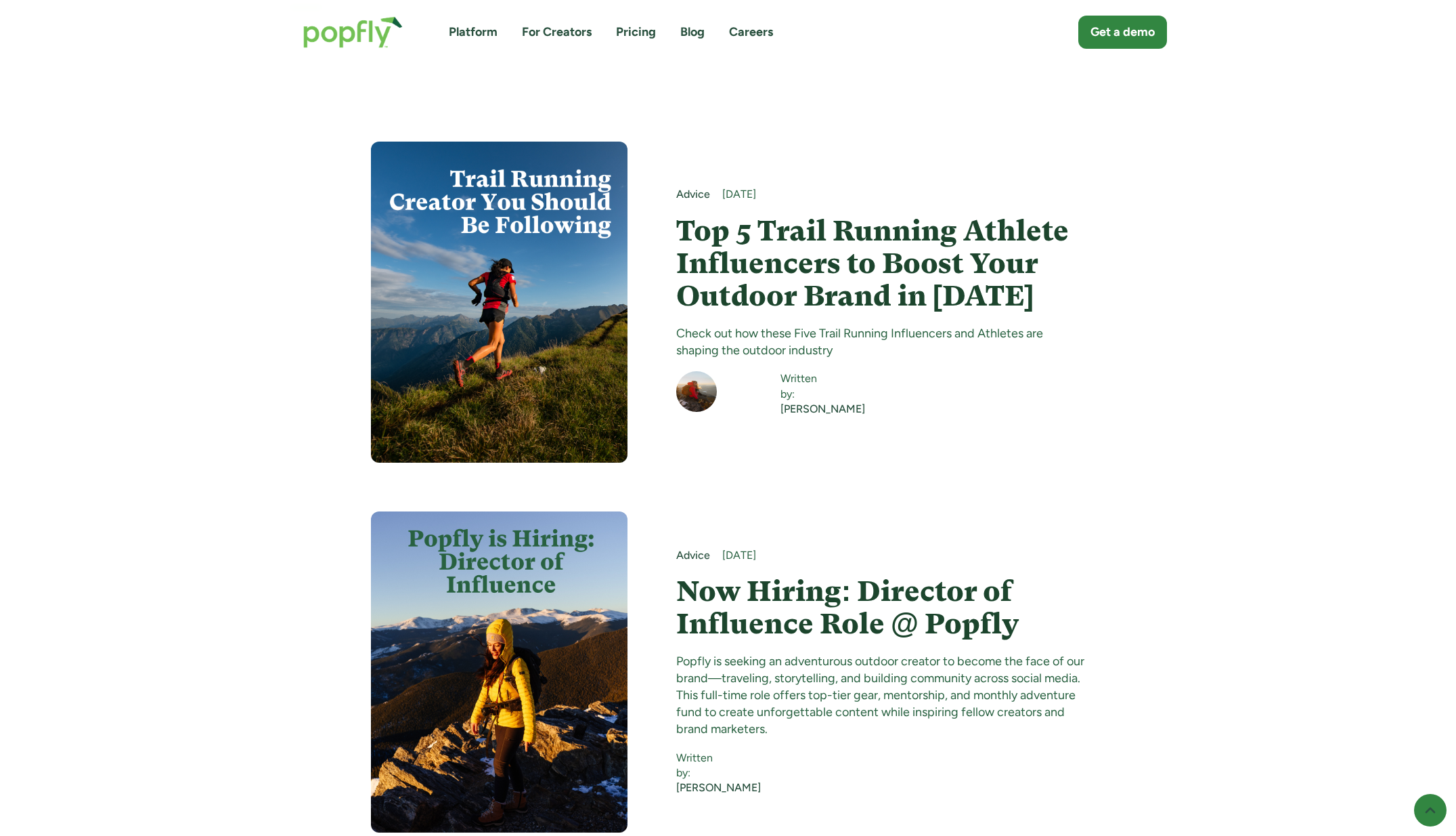
click at [907, 243] on h4 "Top 5 Trail Running Athlete Influencers to Boost Your Outdoor Brand in [DATE]" at bounding box center [880, 263] width 409 height 99
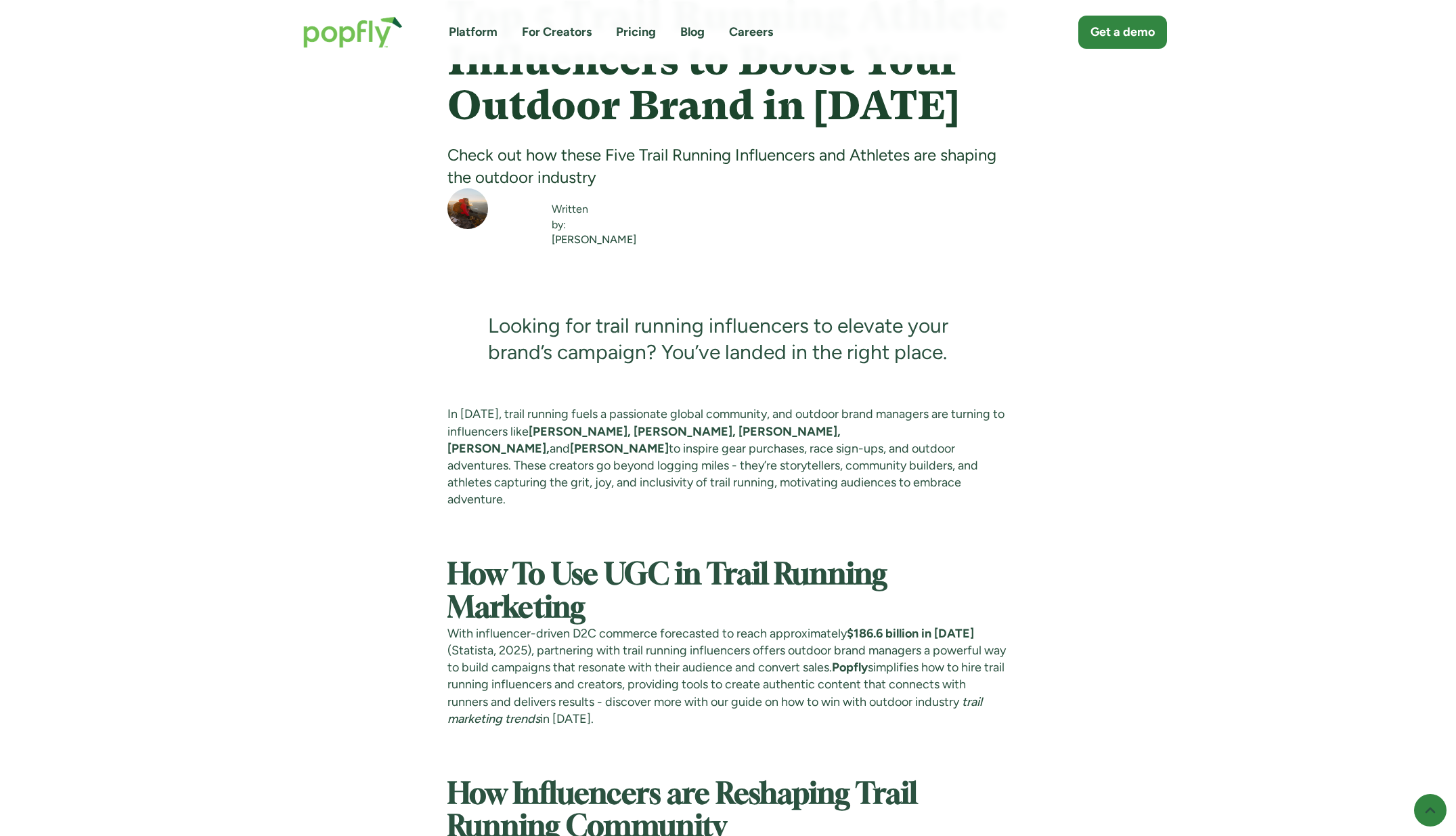
scroll to position [781, 0]
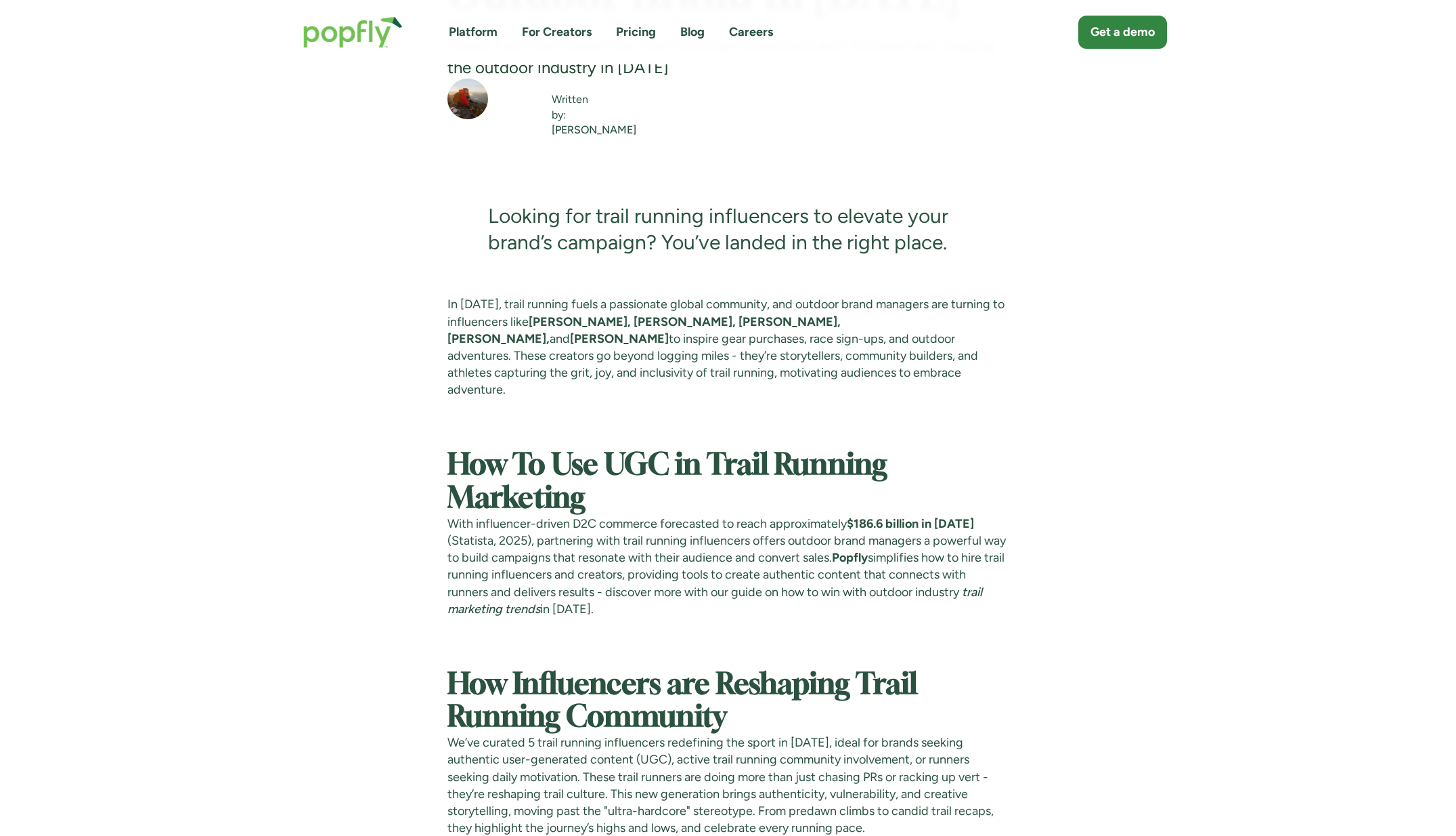
scroll to position [868, 0]
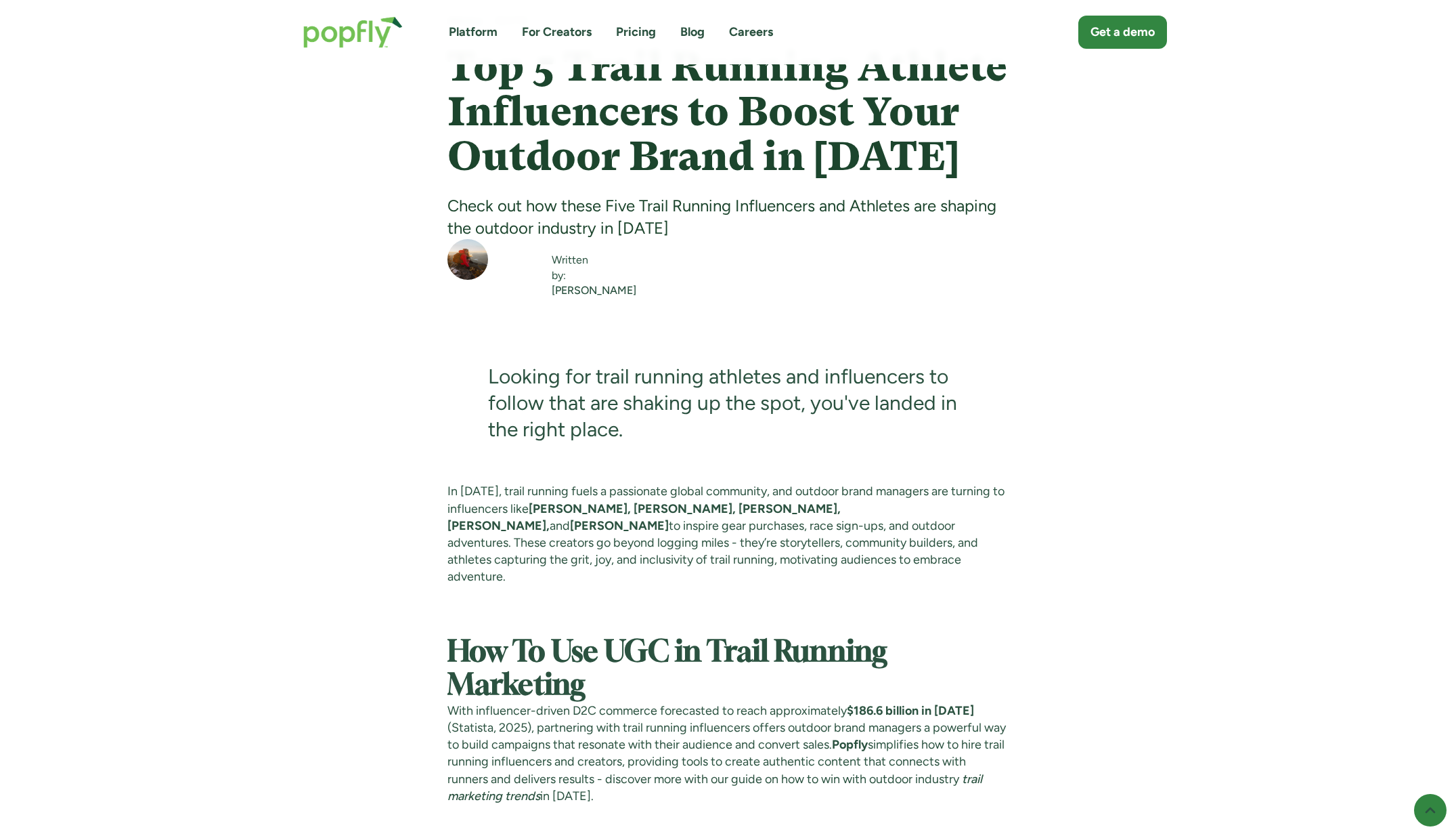
scroll to position [737, 0]
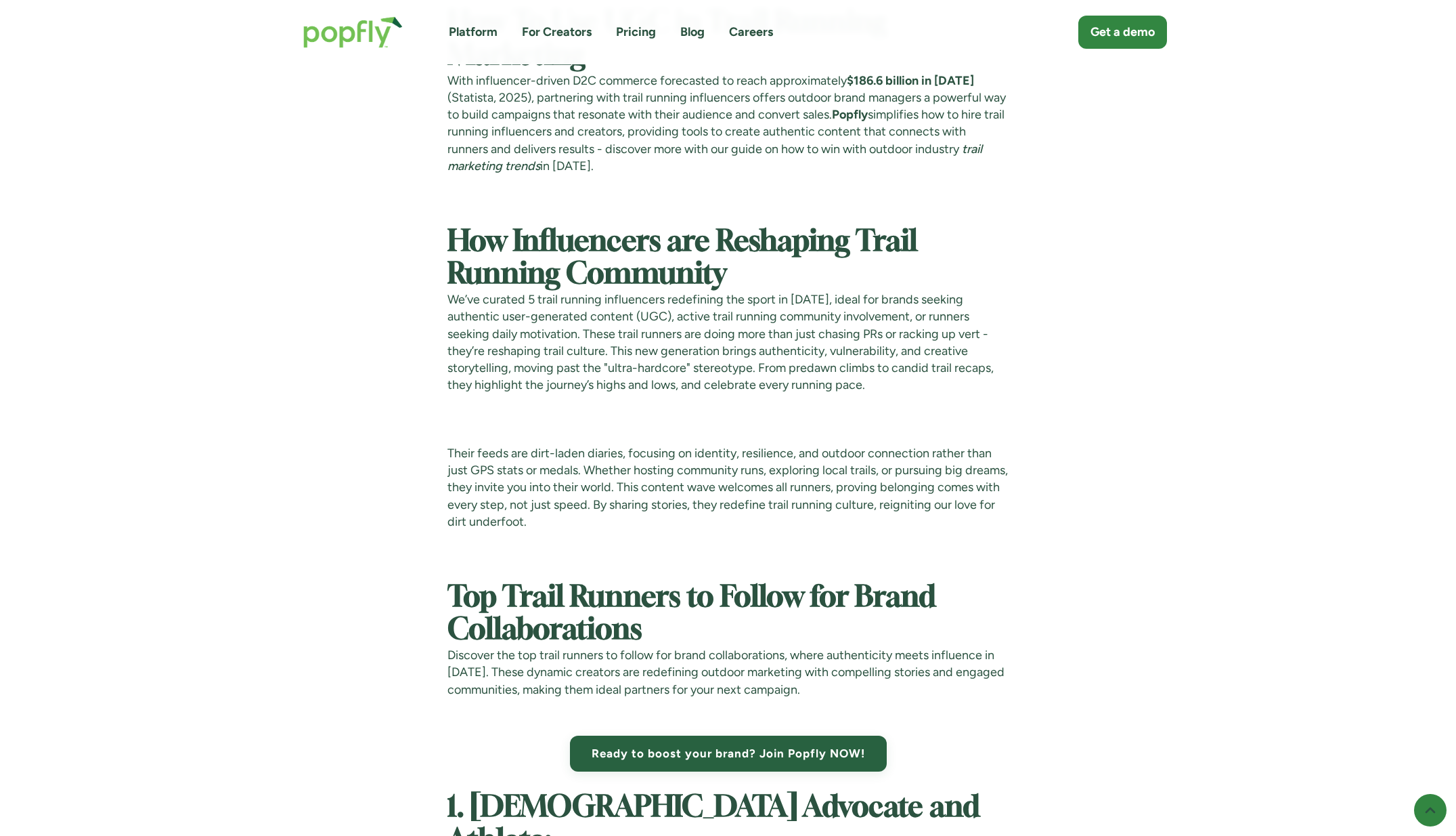
scroll to position [1339, 0]
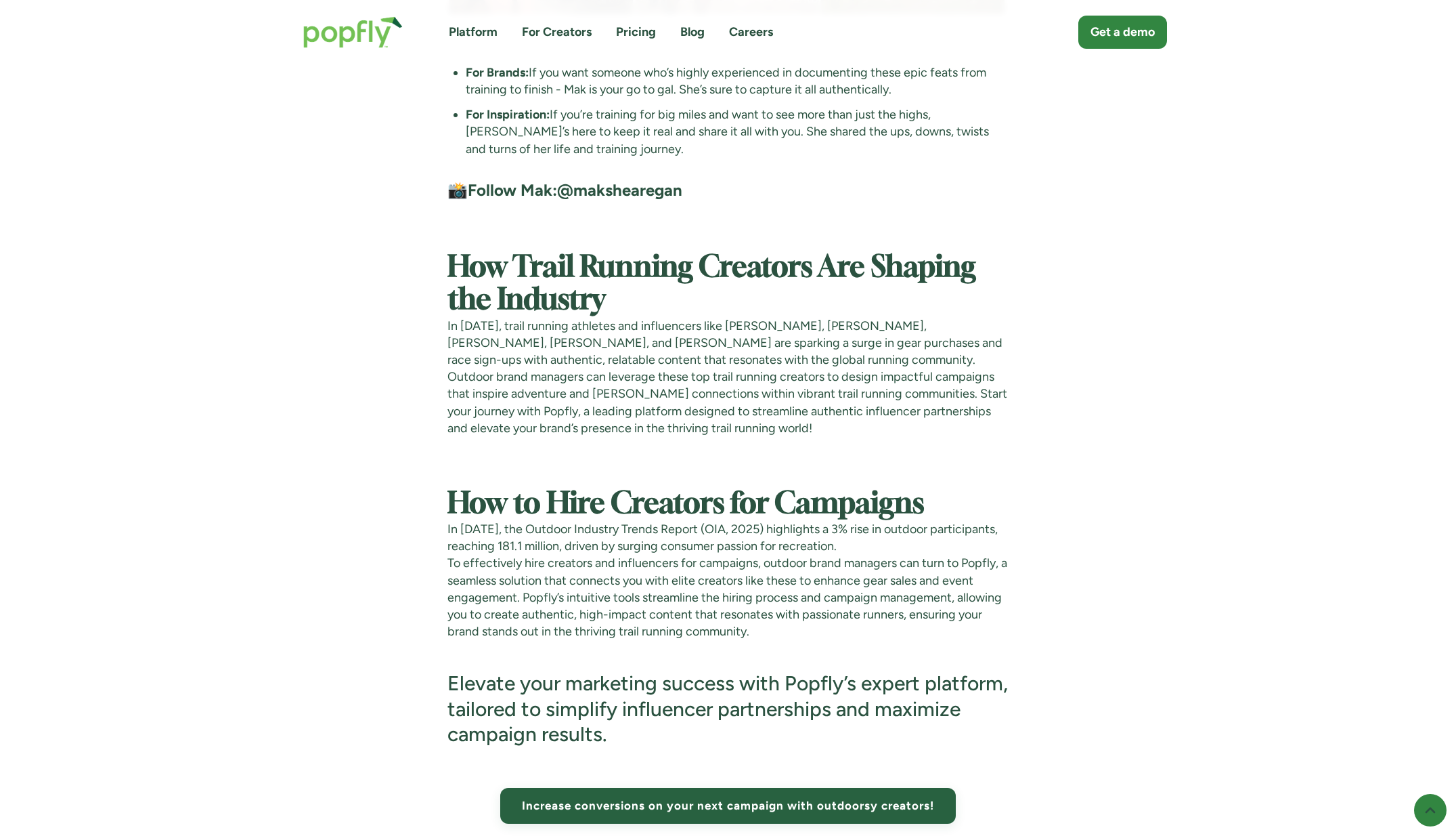
scroll to position [7239, 0]
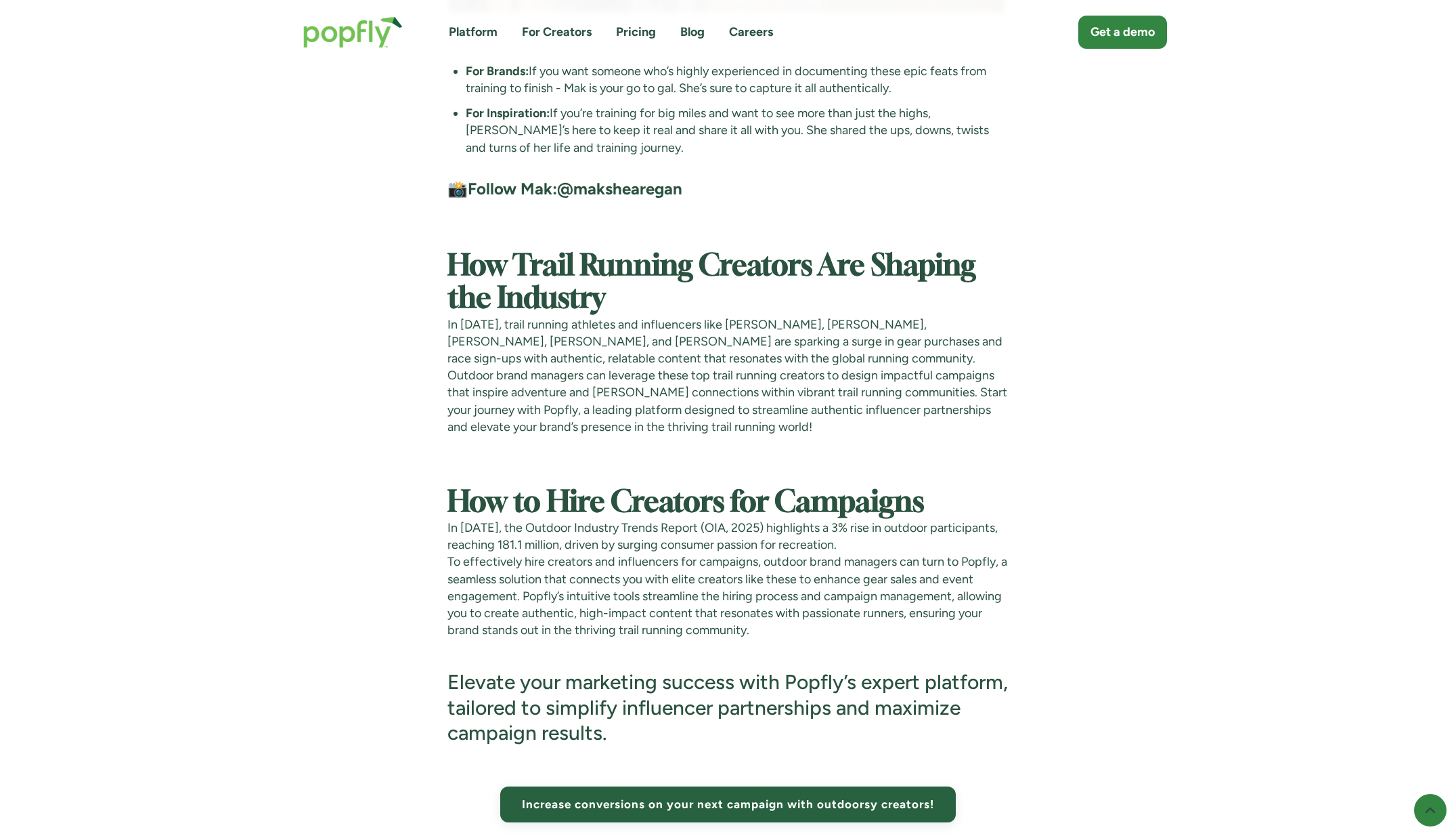
click at [685, 31] on link "Blog" at bounding box center [692, 33] width 24 height 17
